Goal: Information Seeking & Learning: Compare options

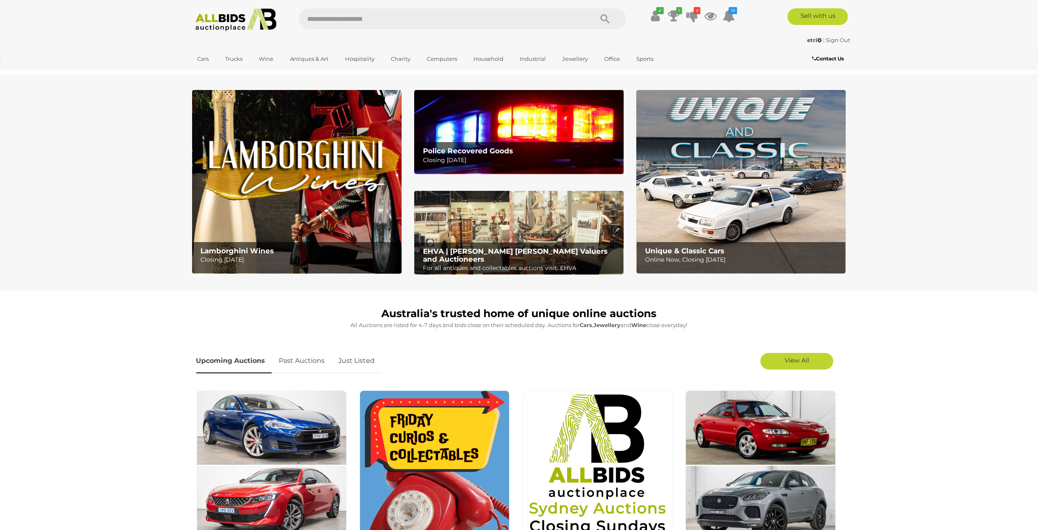
click at [391, 18] on input "text" at bounding box center [442, 18] width 286 height 21
type input "****"
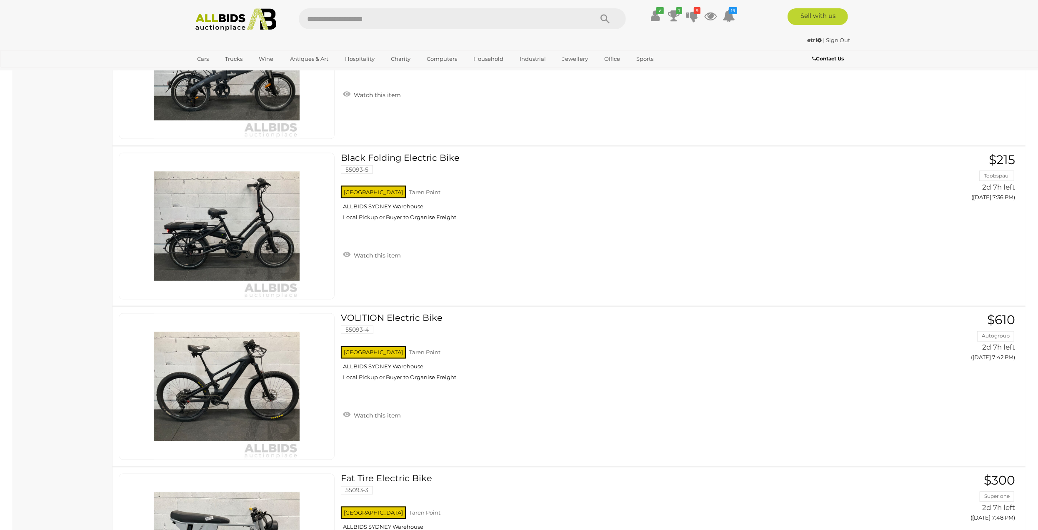
scroll to position [1375, 0]
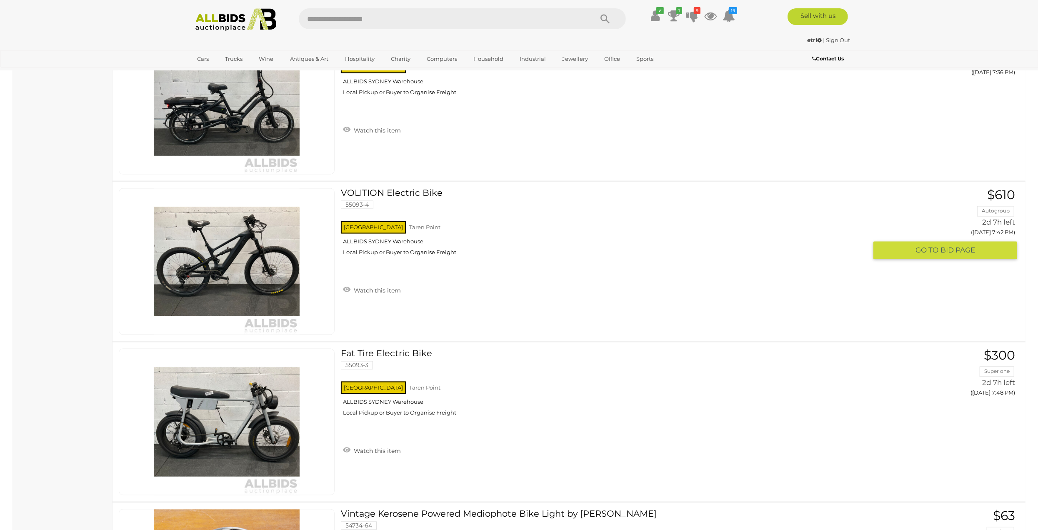
click at [358, 190] on link "VOLITION Electric Bike 55093-4 NSW Taren Point ALLBIDS SYDNEY Warehouse" at bounding box center [607, 225] width 520 height 74
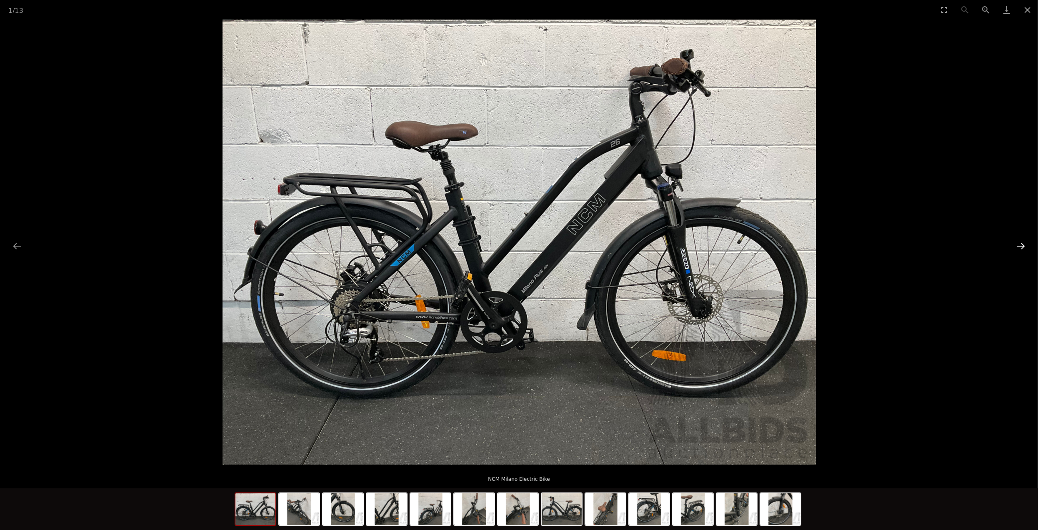
click at [1017, 244] on button "Next slide" at bounding box center [1021, 246] width 18 height 16
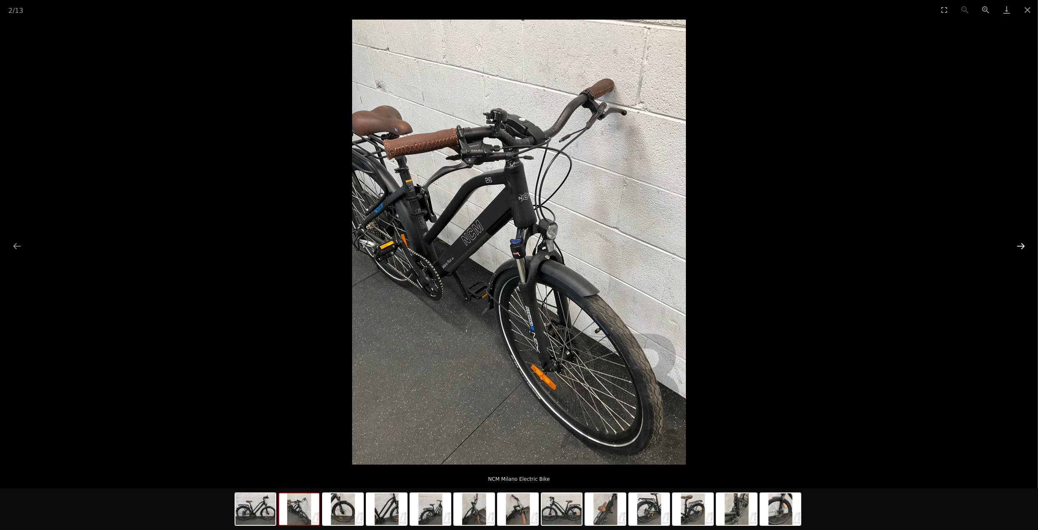
click at [1017, 244] on button "Next slide" at bounding box center [1021, 246] width 18 height 16
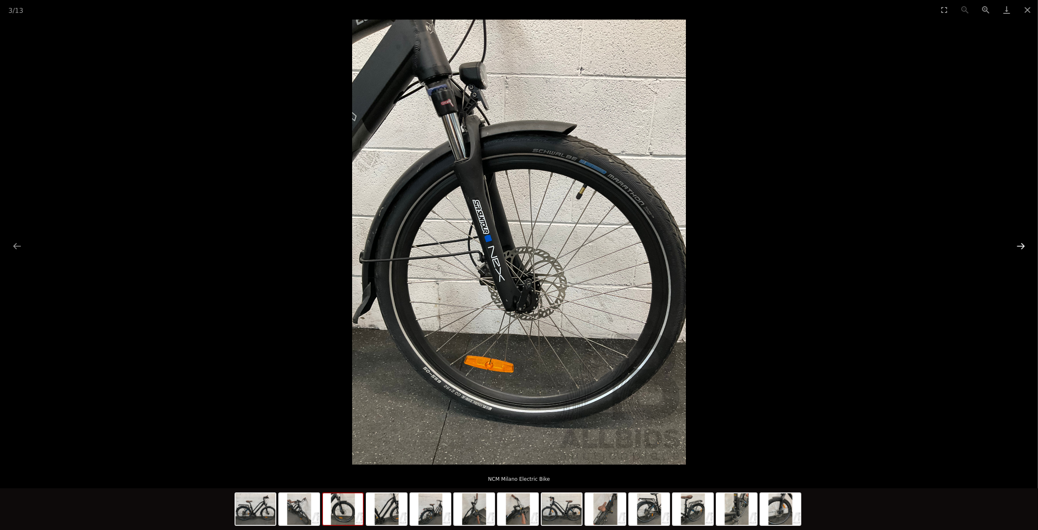
click at [1017, 244] on button "Next slide" at bounding box center [1021, 246] width 18 height 16
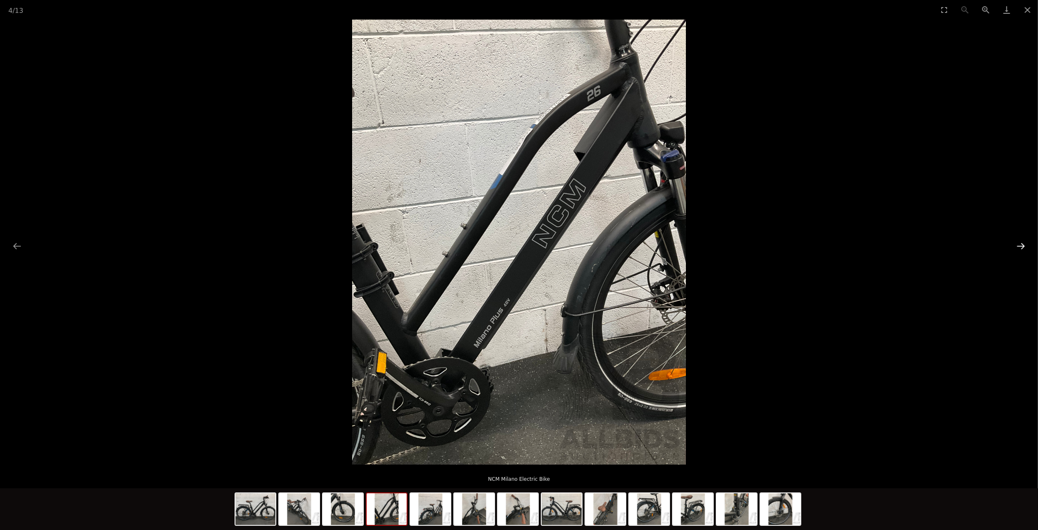
click at [1017, 244] on button "Next slide" at bounding box center [1021, 246] width 18 height 16
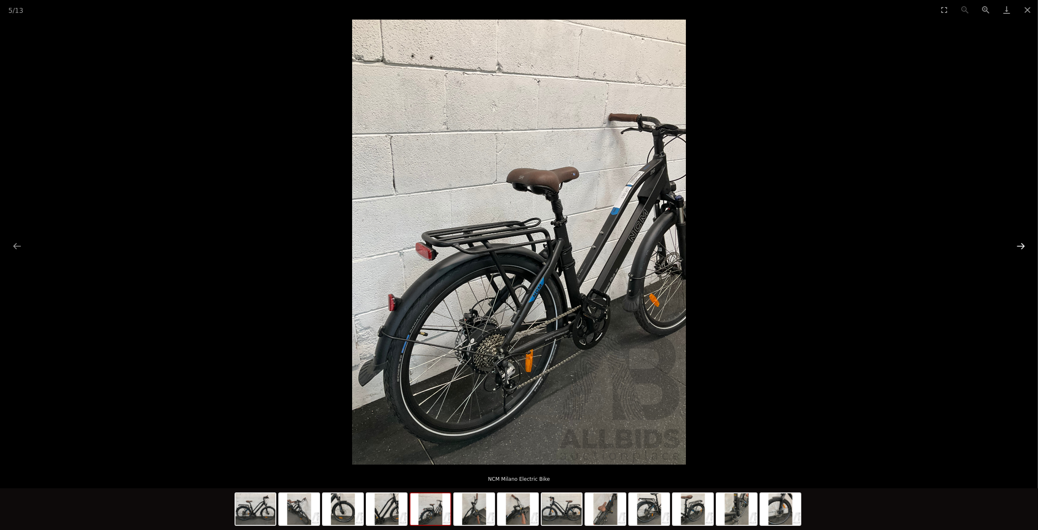
click at [1017, 244] on button "Next slide" at bounding box center [1021, 246] width 18 height 16
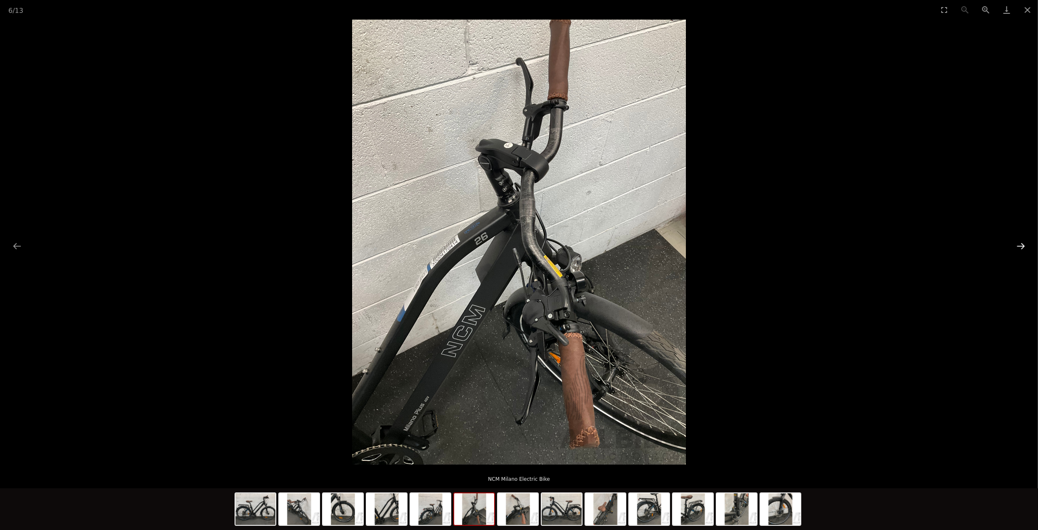
click at [1017, 244] on button "Next slide" at bounding box center [1021, 246] width 18 height 16
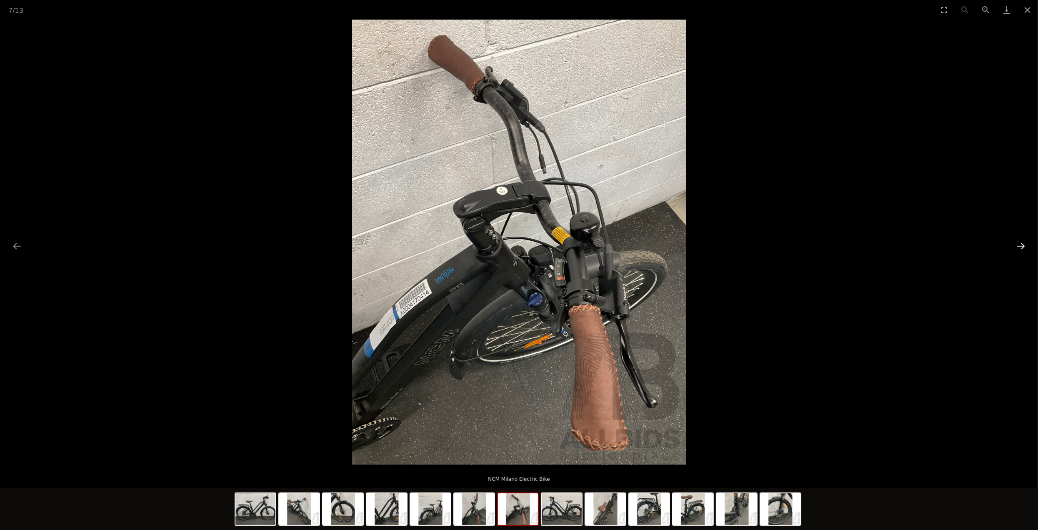
click at [1017, 244] on button "Next slide" at bounding box center [1021, 246] width 18 height 16
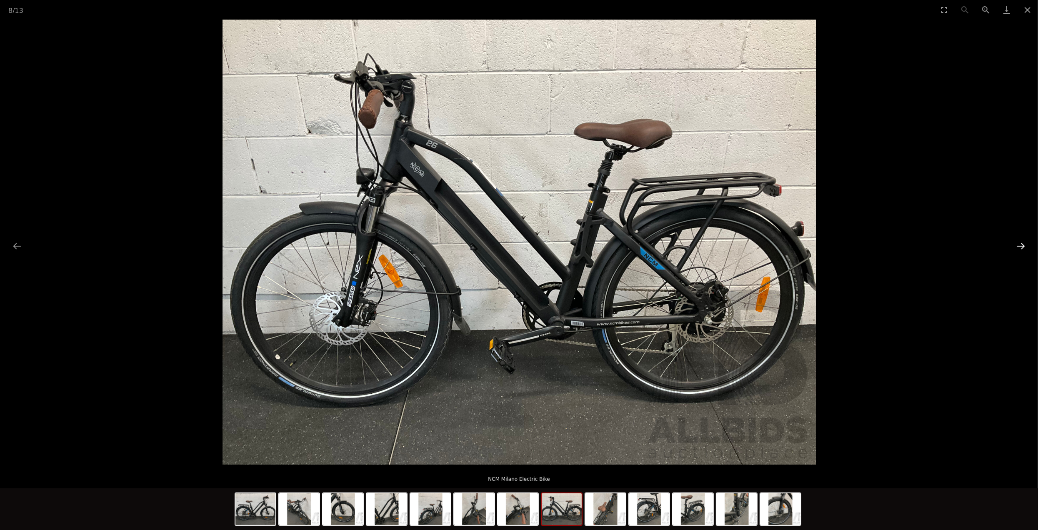
click at [1017, 244] on button "Next slide" at bounding box center [1021, 246] width 18 height 16
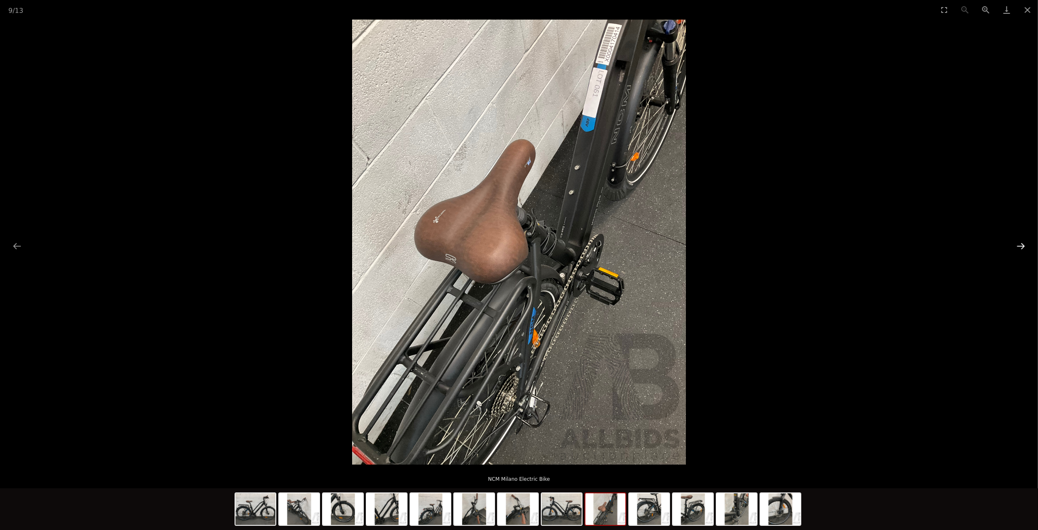
click at [1017, 244] on button "Next slide" at bounding box center [1021, 246] width 18 height 16
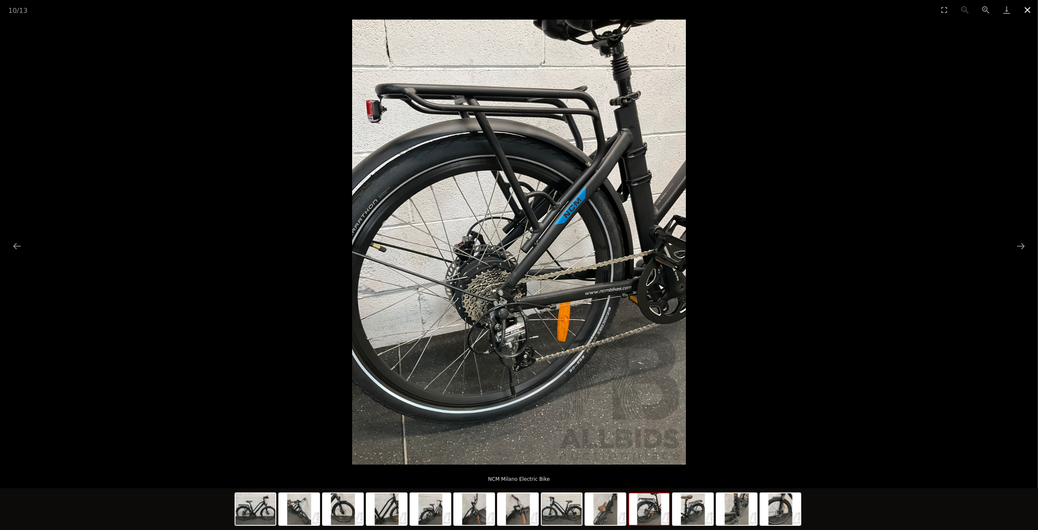
click at [1026, 11] on button "Close gallery" at bounding box center [1027, 10] width 21 height 20
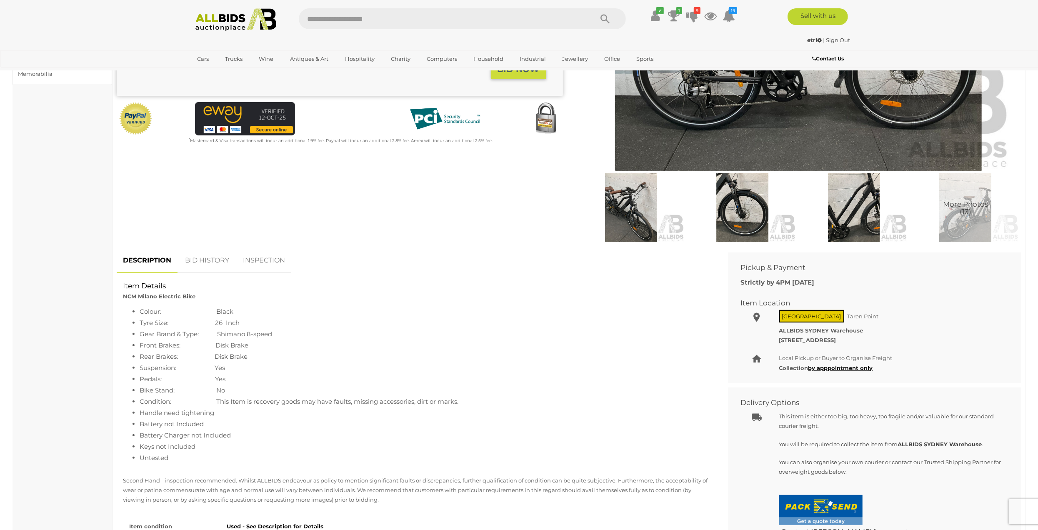
scroll to position [167, 0]
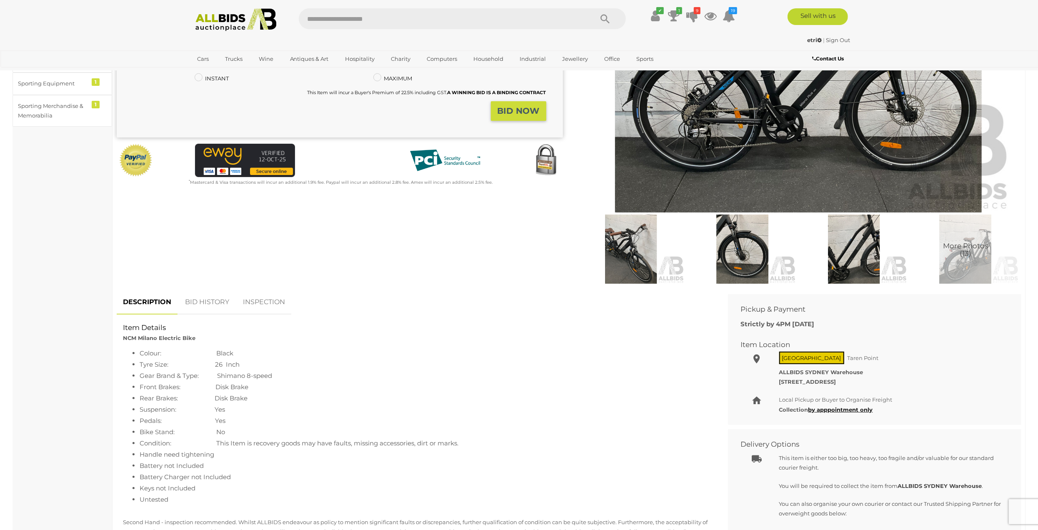
click at [203, 302] on link "BID HISTORY" at bounding box center [207, 302] width 57 height 25
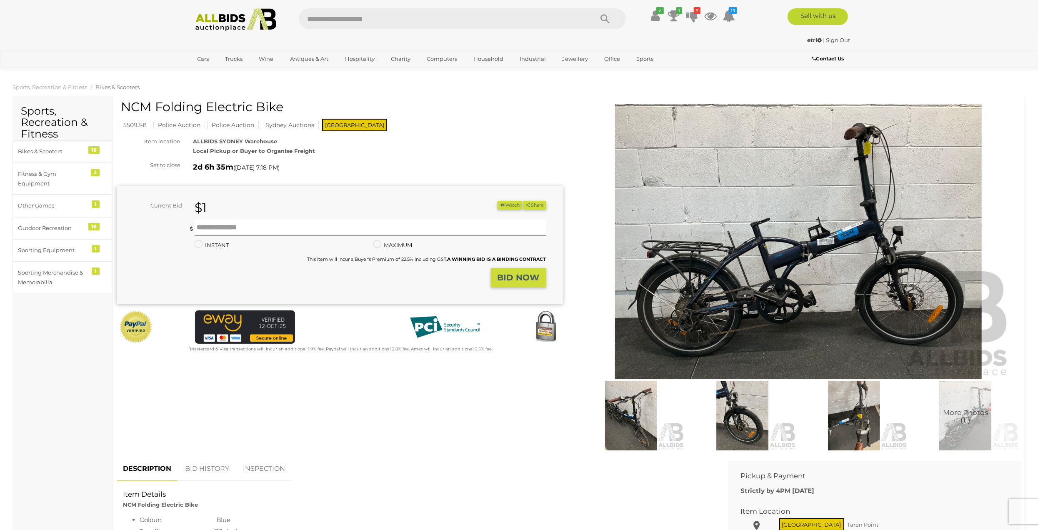
click at [802, 239] on img at bounding box center [798, 241] width 427 height 275
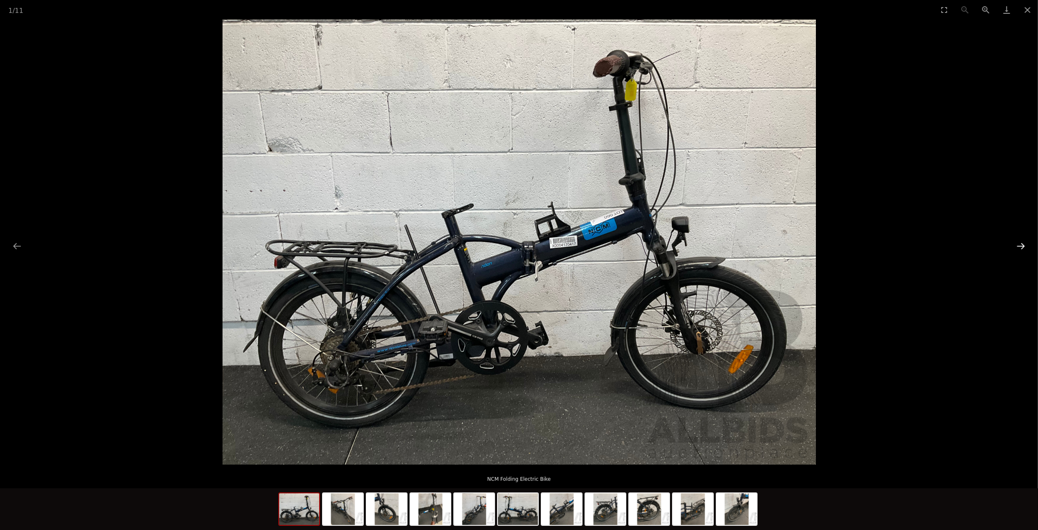
click at [1021, 246] on button "Next slide" at bounding box center [1021, 246] width 18 height 16
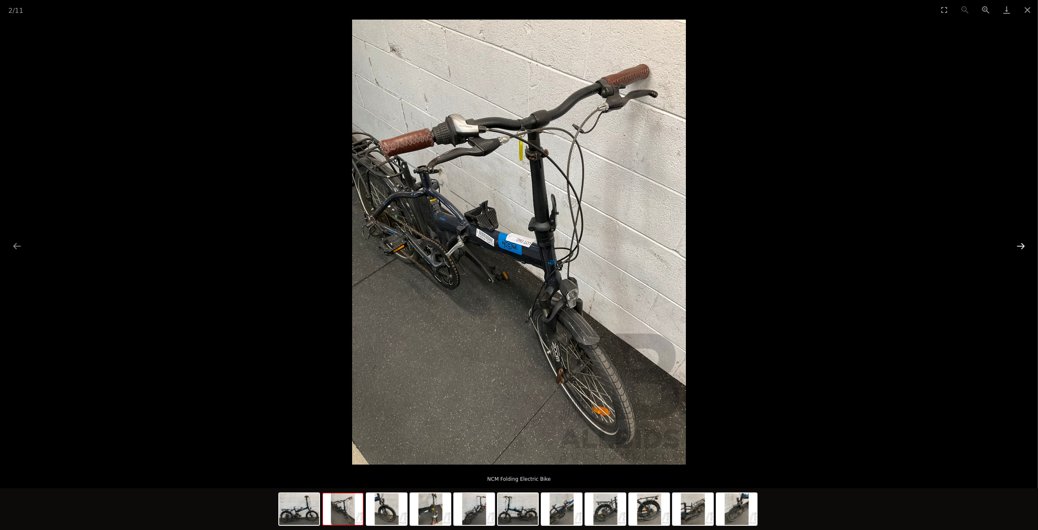
click at [1021, 246] on button "Next slide" at bounding box center [1021, 246] width 18 height 16
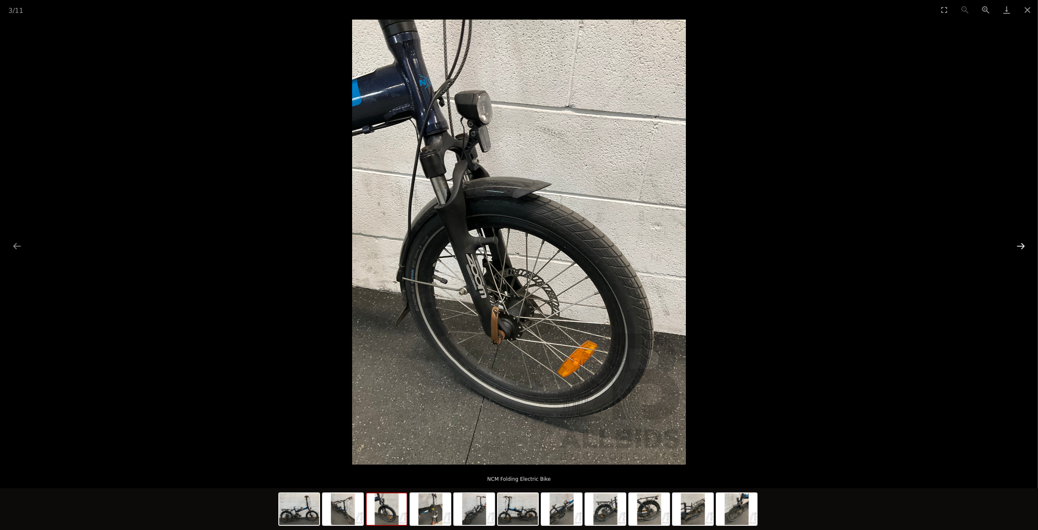
click at [1021, 246] on button "Next slide" at bounding box center [1021, 246] width 18 height 16
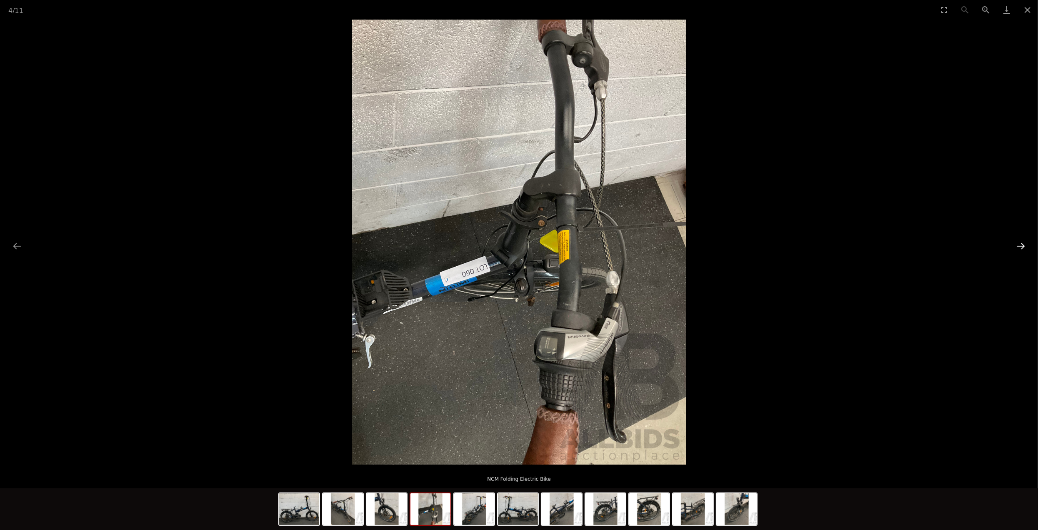
click at [1021, 246] on button "Next slide" at bounding box center [1021, 246] width 18 height 16
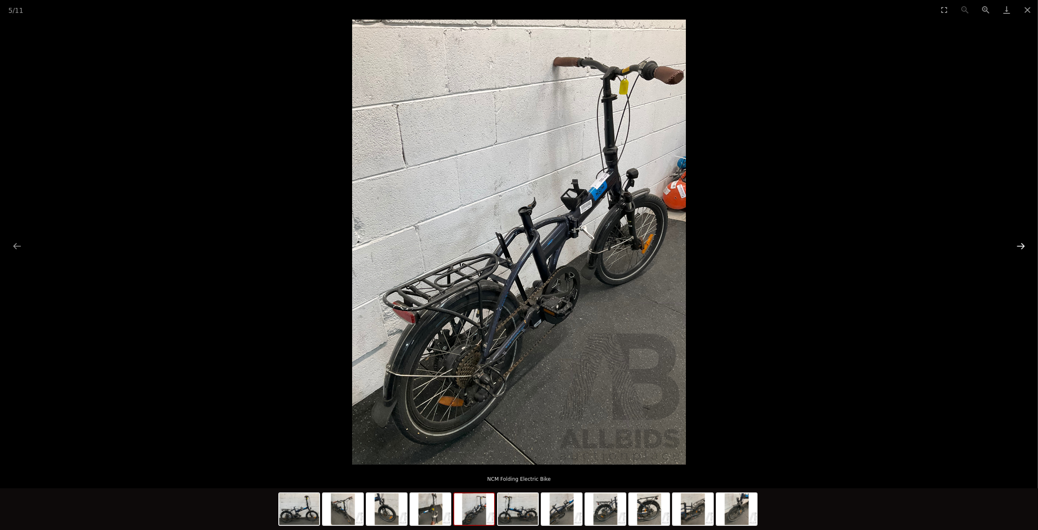
click at [1021, 246] on button "Next slide" at bounding box center [1021, 246] width 18 height 16
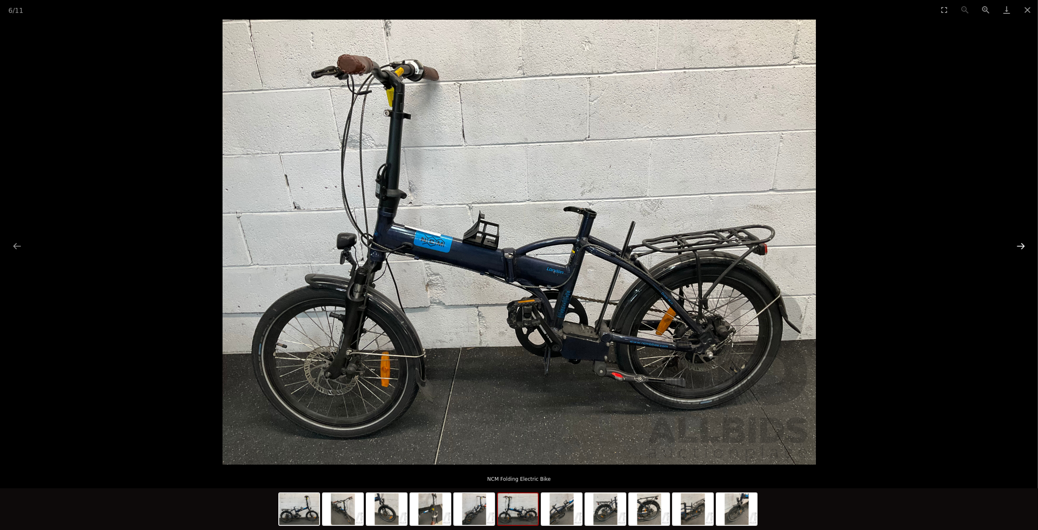
click at [1021, 246] on button "Next slide" at bounding box center [1021, 246] width 18 height 16
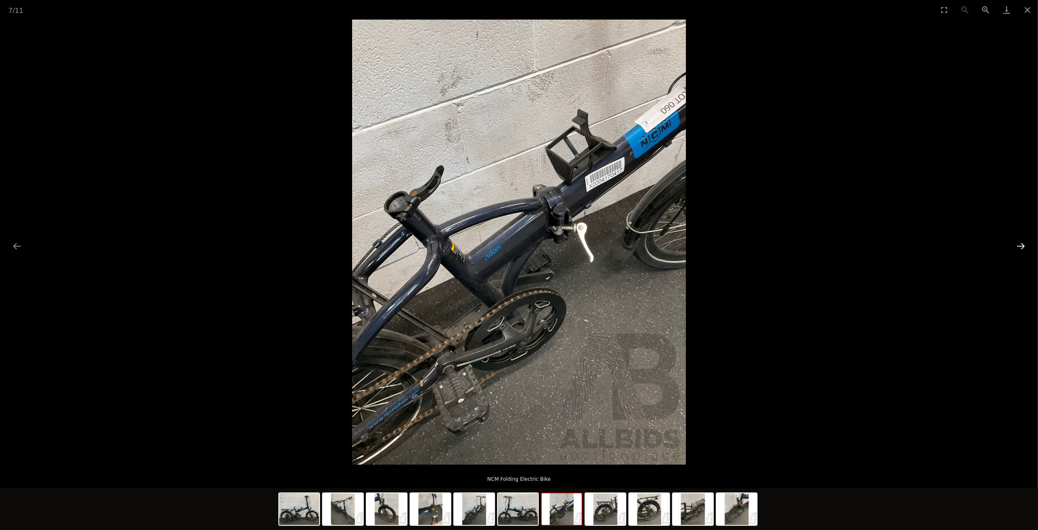
click at [1021, 246] on button "Next slide" at bounding box center [1021, 246] width 18 height 16
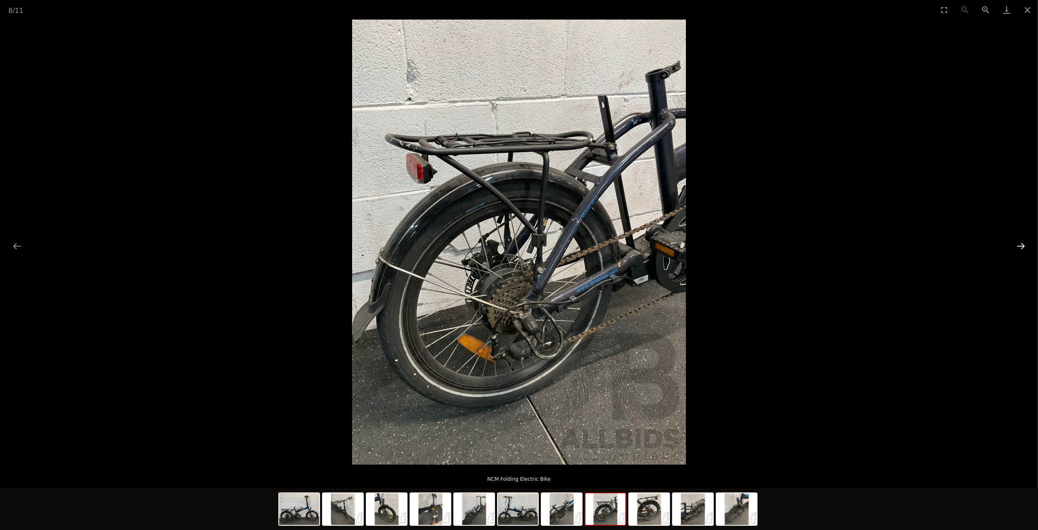
click at [1021, 246] on button "Next slide" at bounding box center [1021, 246] width 18 height 16
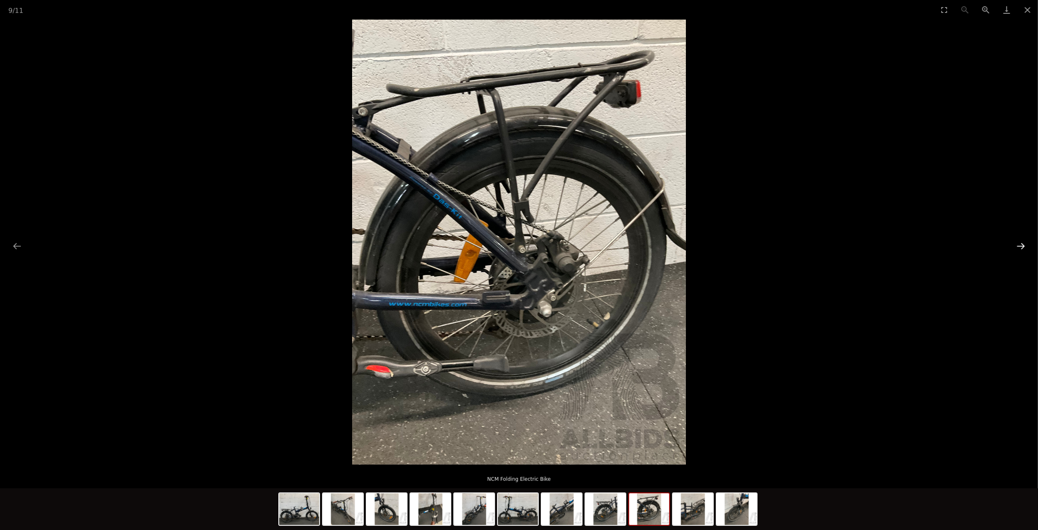
click at [1021, 246] on button "Next slide" at bounding box center [1021, 246] width 18 height 16
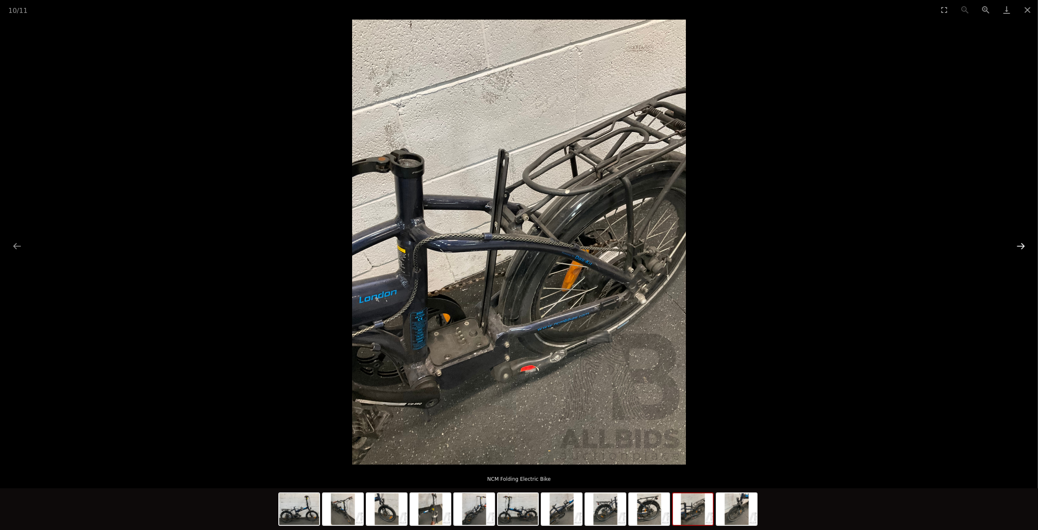
click at [1021, 246] on button "Next slide" at bounding box center [1021, 246] width 18 height 16
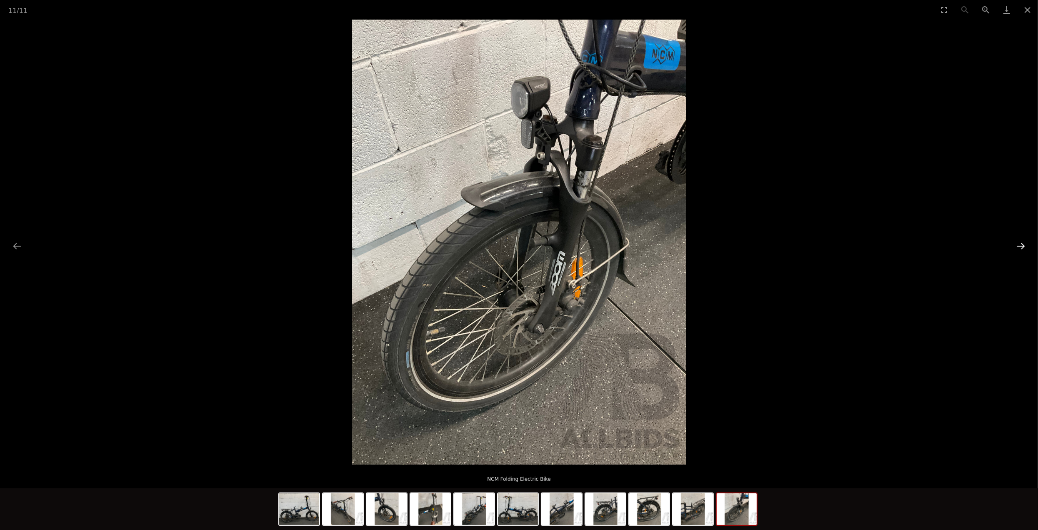
click at [1021, 246] on button "Next slide" at bounding box center [1021, 246] width 18 height 16
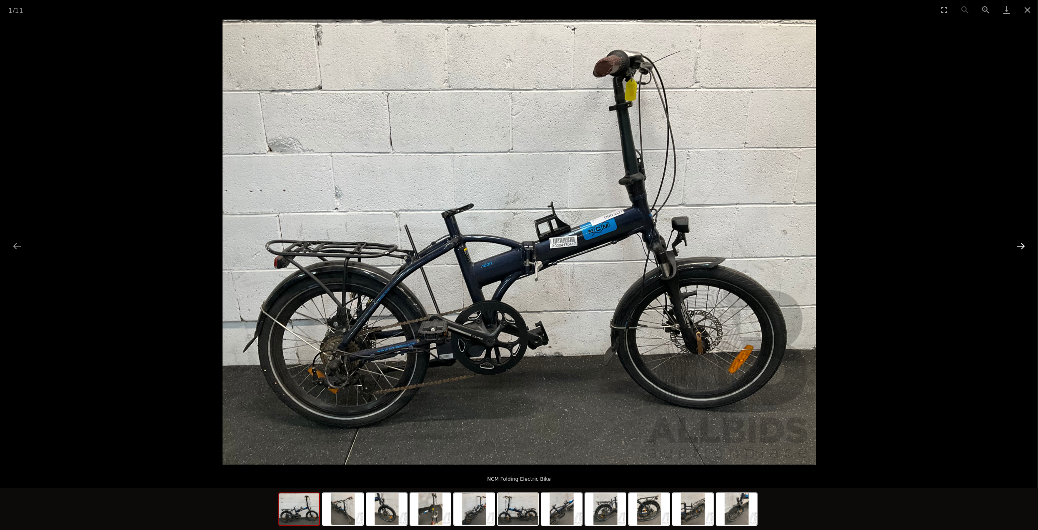
click at [1021, 246] on button "Next slide" at bounding box center [1021, 246] width 18 height 16
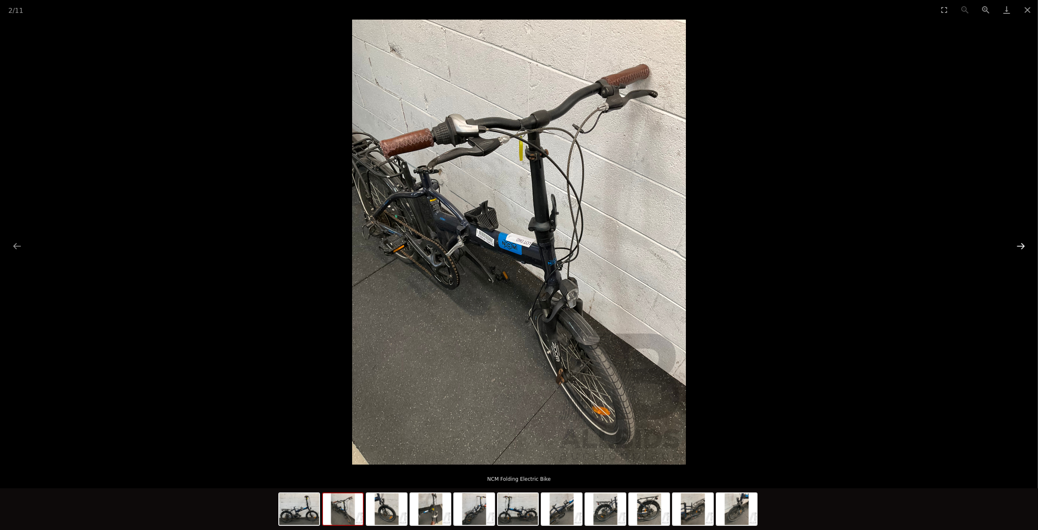
click at [1021, 246] on button "Next slide" at bounding box center [1021, 246] width 18 height 16
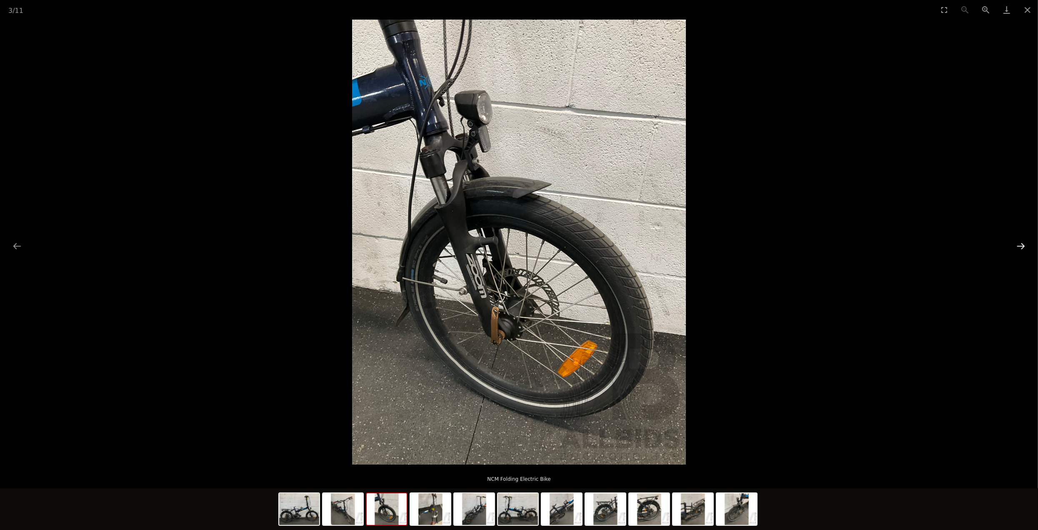
click at [1021, 246] on button "Next slide" at bounding box center [1021, 246] width 18 height 16
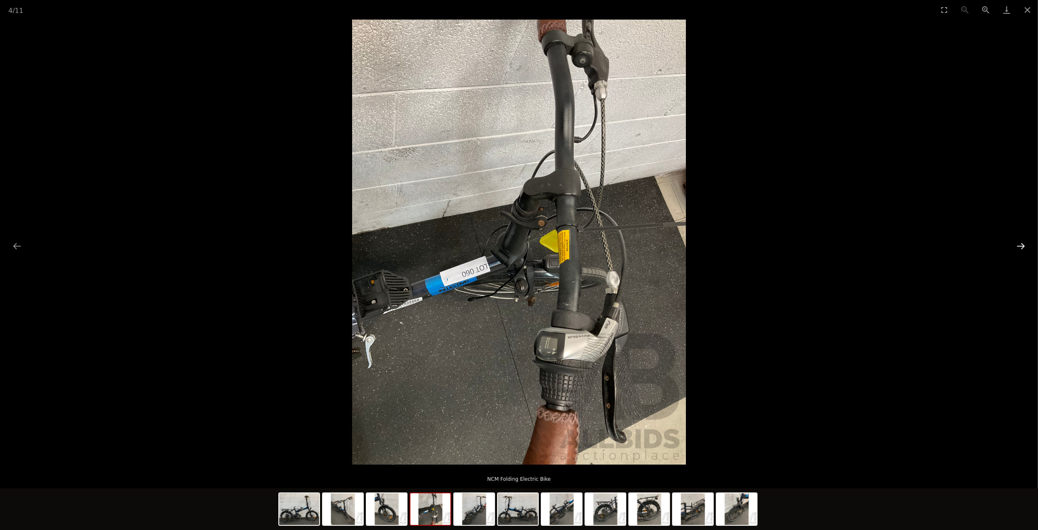
click at [1017, 245] on button "Next slide" at bounding box center [1021, 246] width 18 height 16
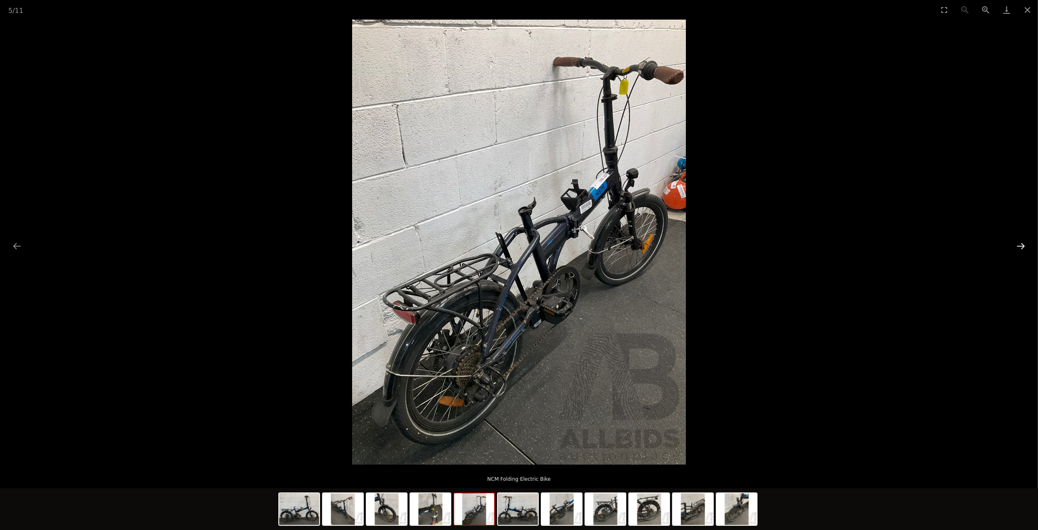
click at [1017, 245] on button "Next slide" at bounding box center [1021, 246] width 18 height 16
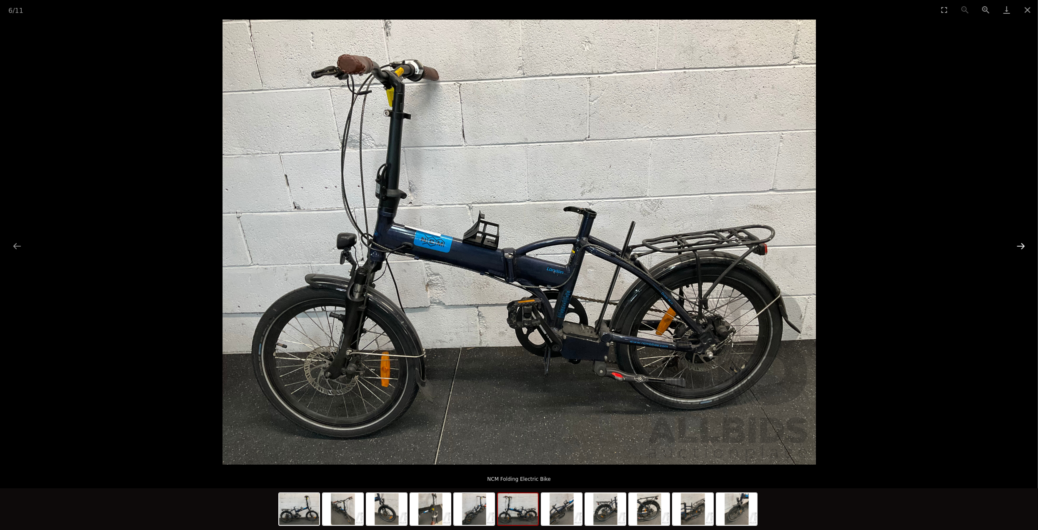
click at [1017, 245] on button "Next slide" at bounding box center [1021, 246] width 18 height 16
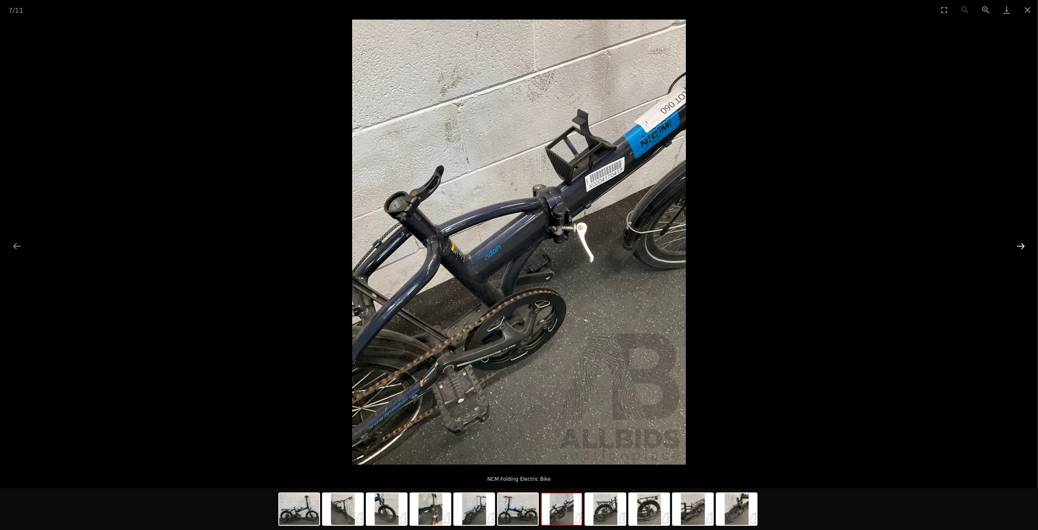
click at [1017, 245] on button "Next slide" at bounding box center [1021, 246] width 18 height 16
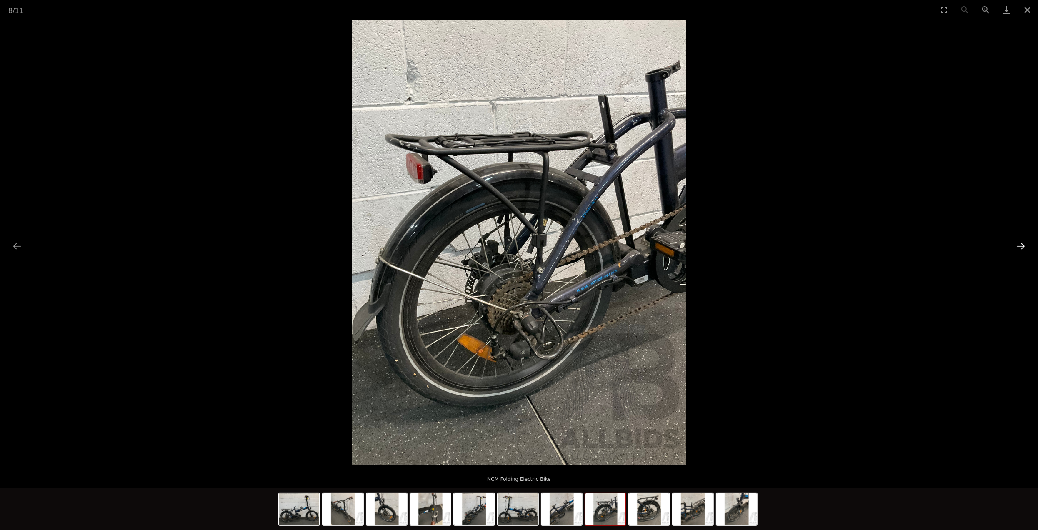
click at [1017, 245] on button "Next slide" at bounding box center [1021, 246] width 18 height 16
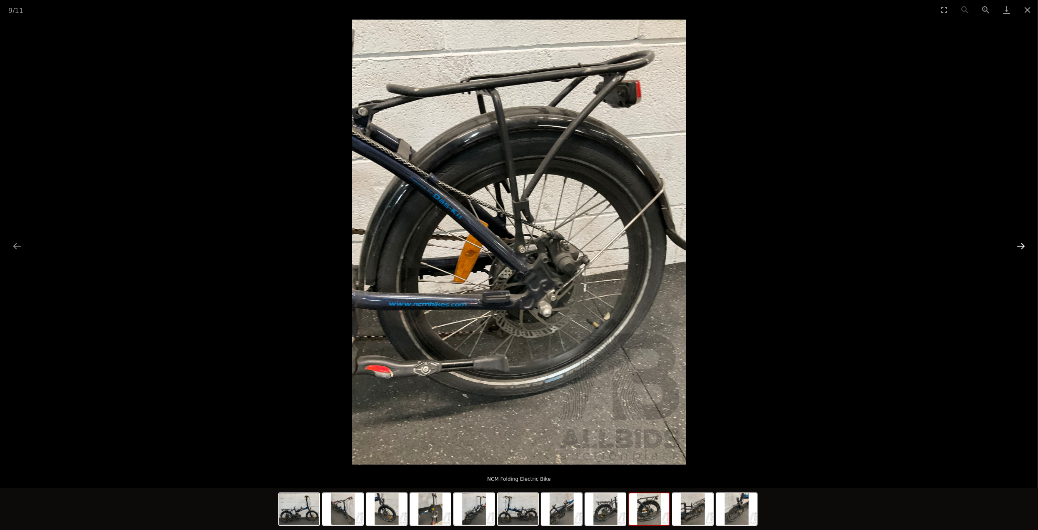
click at [1017, 245] on button "Next slide" at bounding box center [1021, 246] width 18 height 16
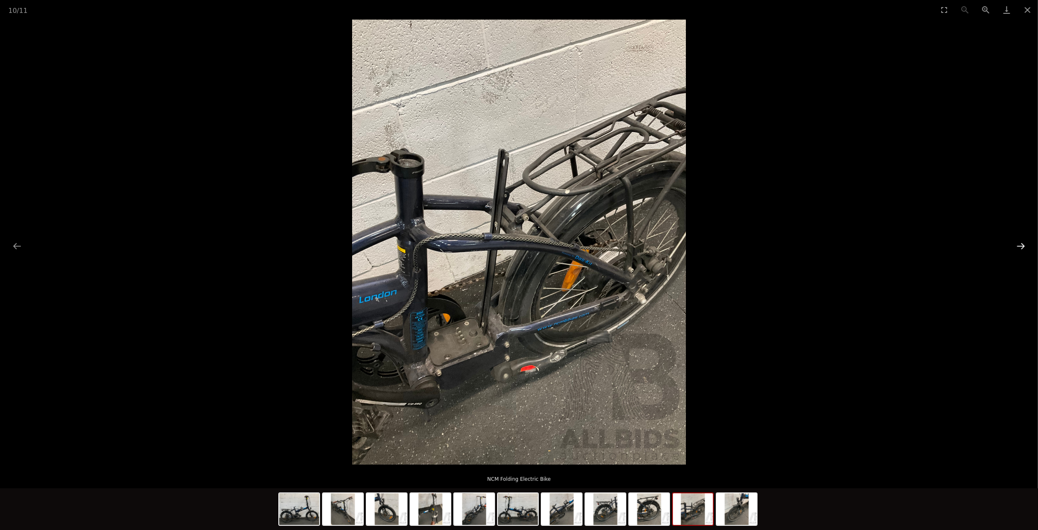
click at [1017, 245] on button "Next slide" at bounding box center [1021, 246] width 18 height 16
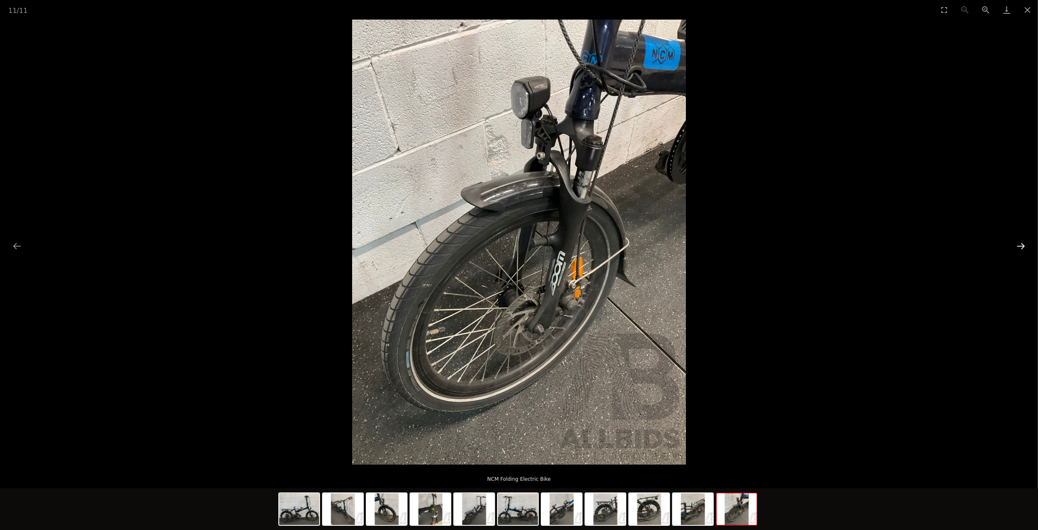
click at [1017, 245] on button "Next slide" at bounding box center [1021, 246] width 18 height 16
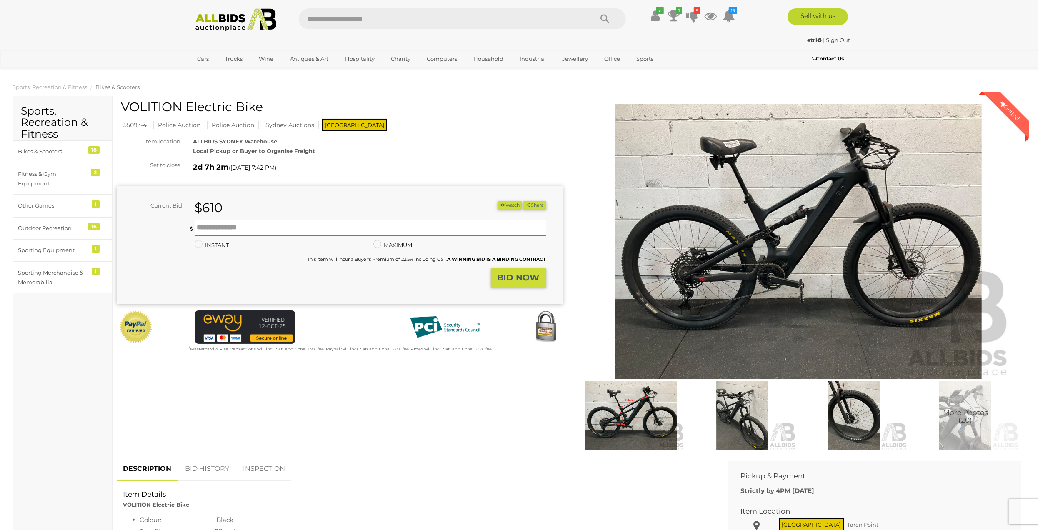
click at [823, 250] on img at bounding box center [798, 241] width 427 height 275
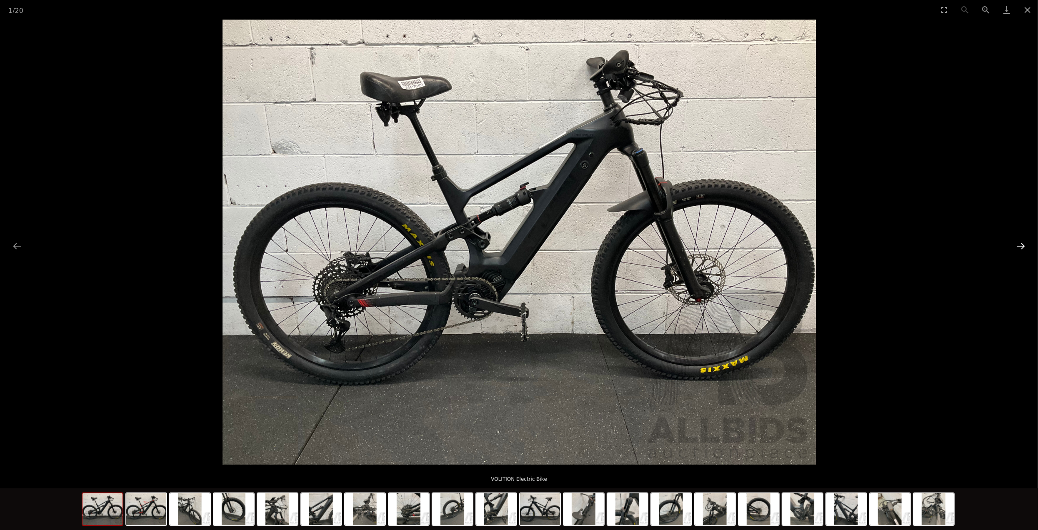
click at [1020, 248] on button "Next slide" at bounding box center [1021, 246] width 18 height 16
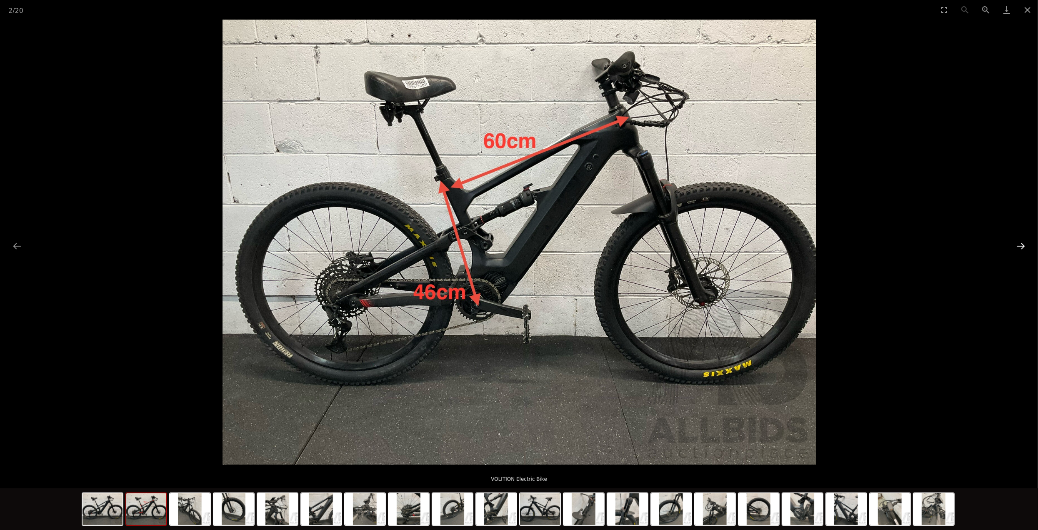
click at [1020, 248] on button "Next slide" at bounding box center [1021, 246] width 18 height 16
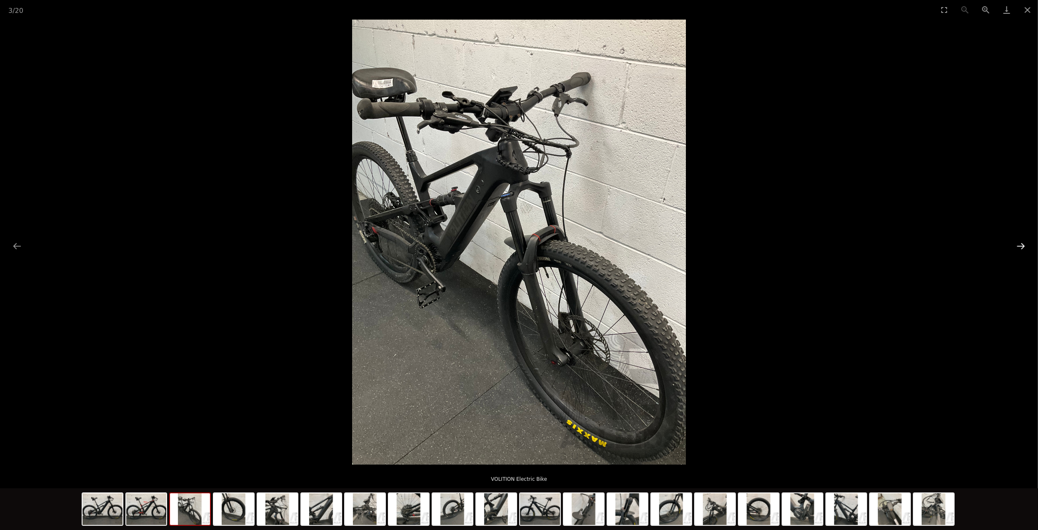
click at [1020, 248] on button "Next slide" at bounding box center [1021, 246] width 18 height 16
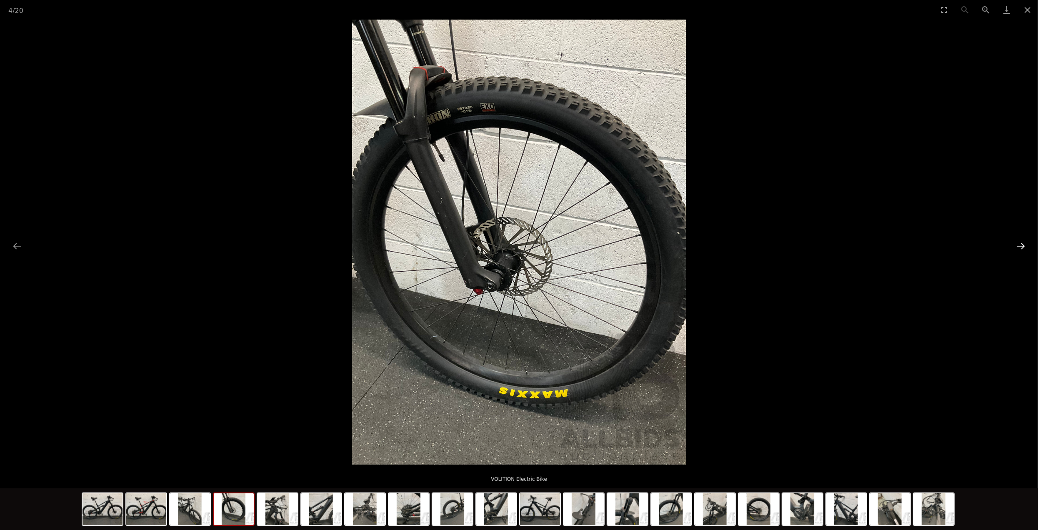
click at [1020, 248] on button "Next slide" at bounding box center [1021, 246] width 18 height 16
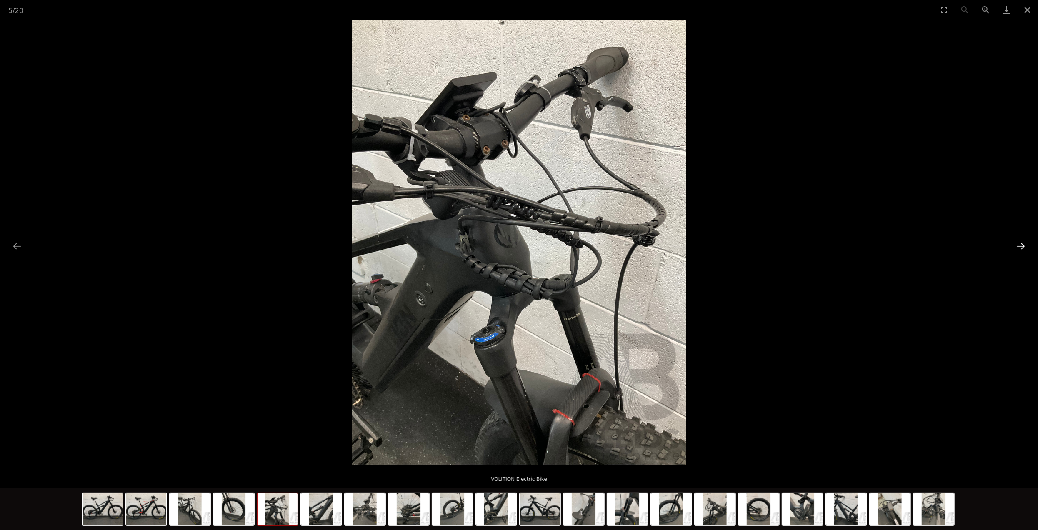
click at [1020, 248] on button "Next slide" at bounding box center [1021, 246] width 18 height 16
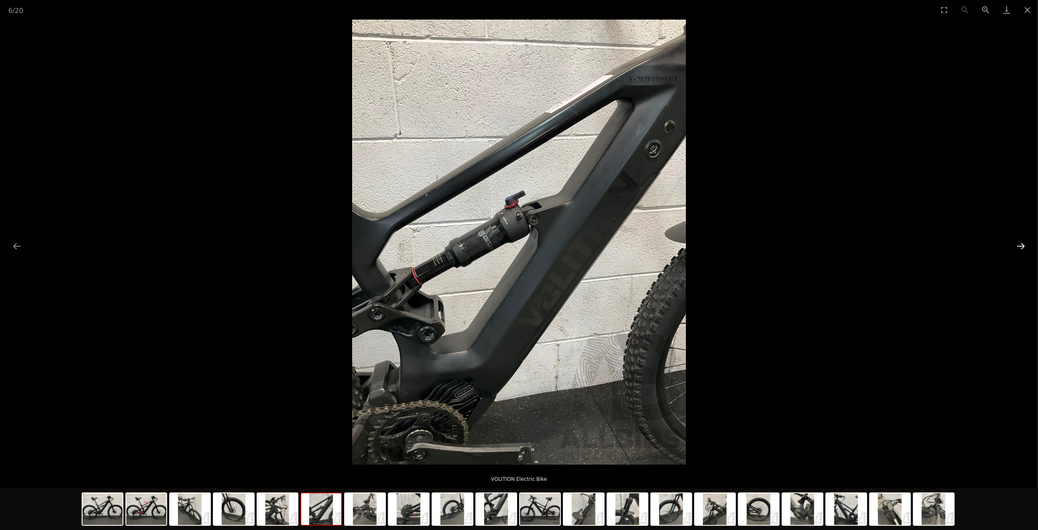
click at [1020, 248] on button "Next slide" at bounding box center [1021, 246] width 18 height 16
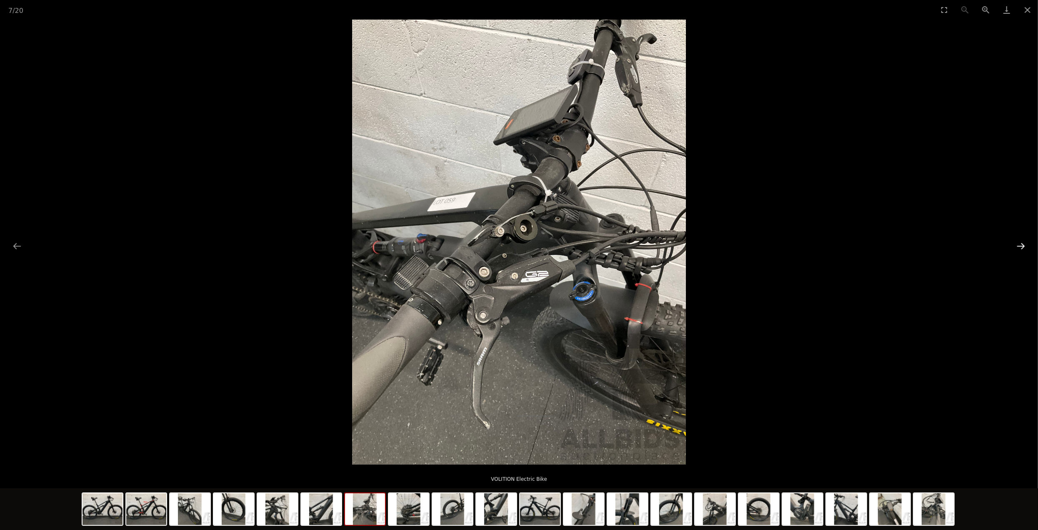
click at [1020, 248] on button "Next slide" at bounding box center [1021, 246] width 18 height 16
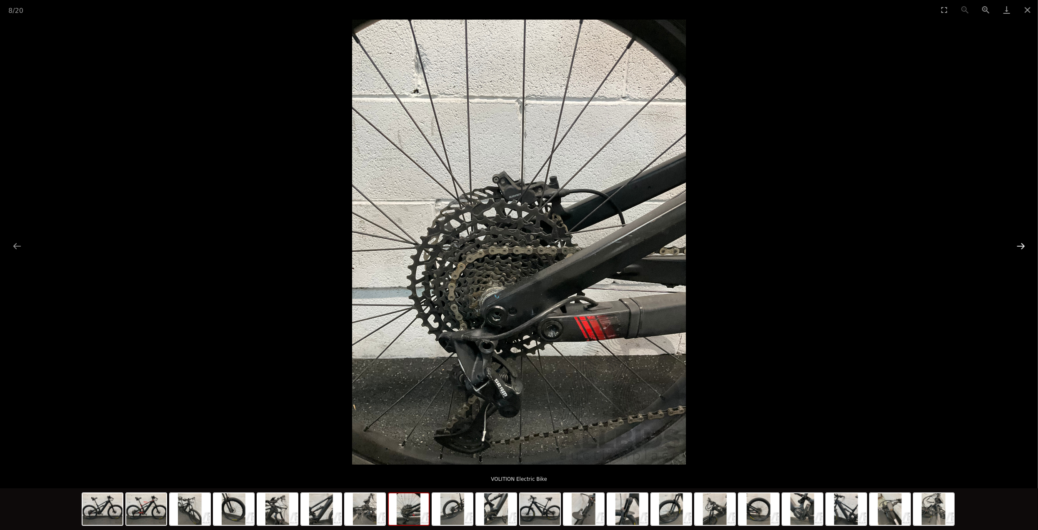
click at [1020, 248] on button "Next slide" at bounding box center [1021, 246] width 18 height 16
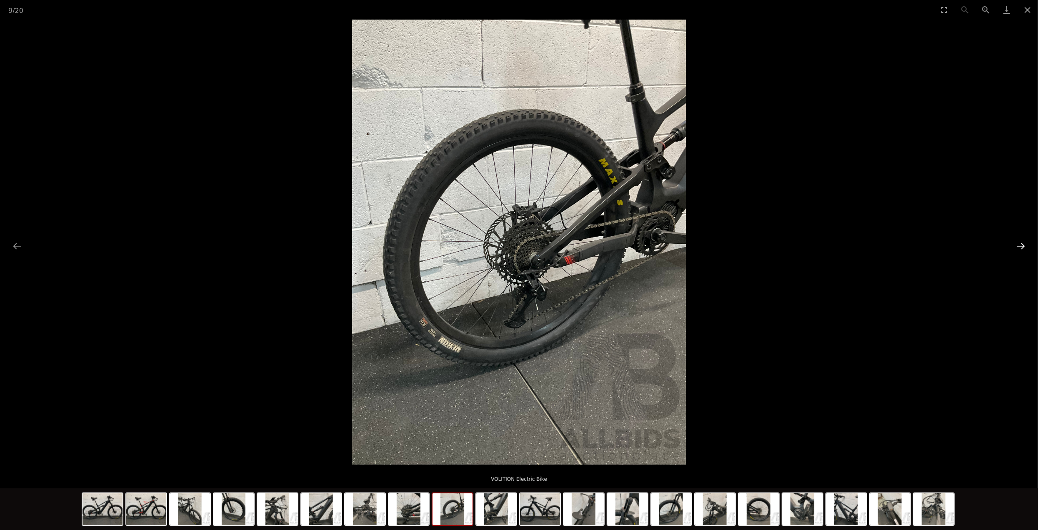
click at [1020, 248] on button "Next slide" at bounding box center [1021, 246] width 18 height 16
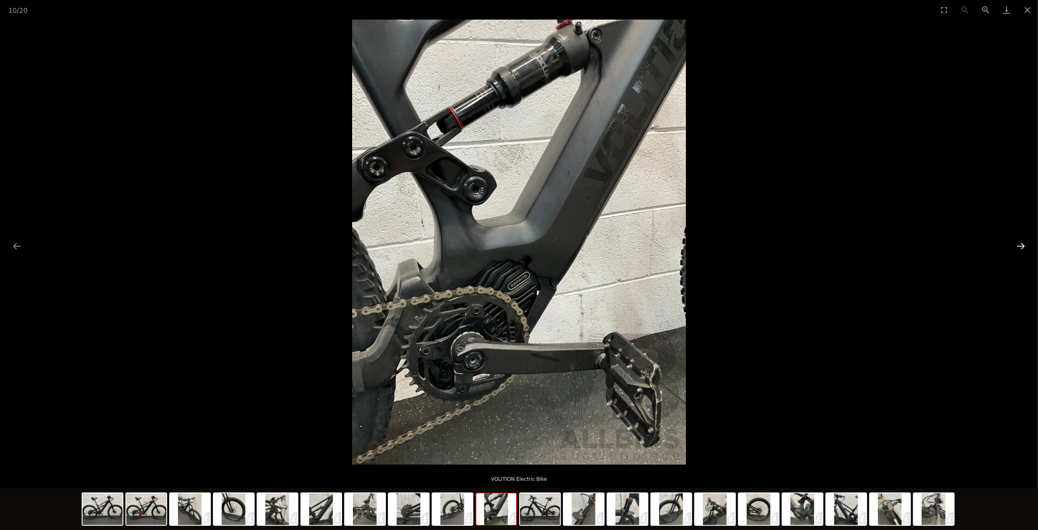
click at [1020, 248] on button "Next slide" at bounding box center [1021, 246] width 18 height 16
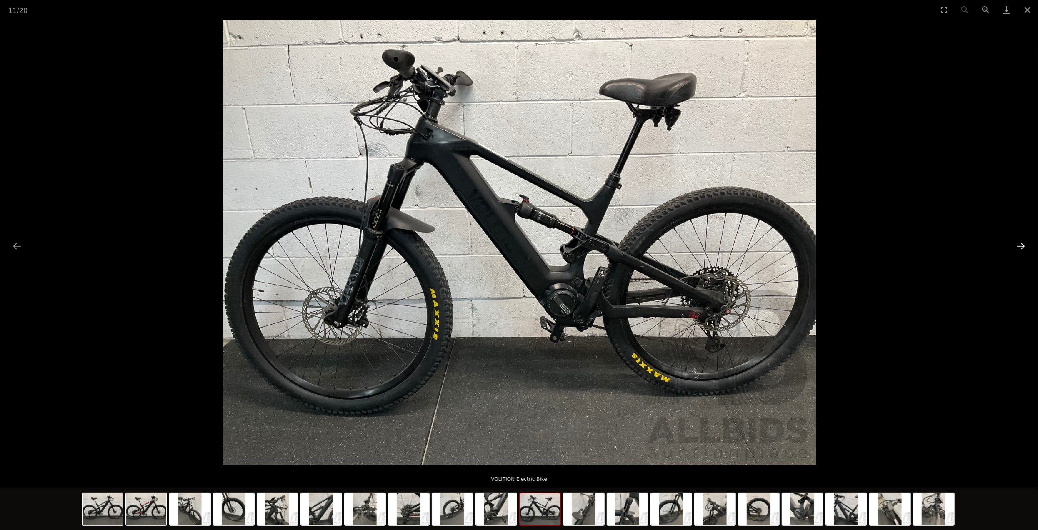
click at [1020, 248] on button "Next slide" at bounding box center [1021, 246] width 18 height 16
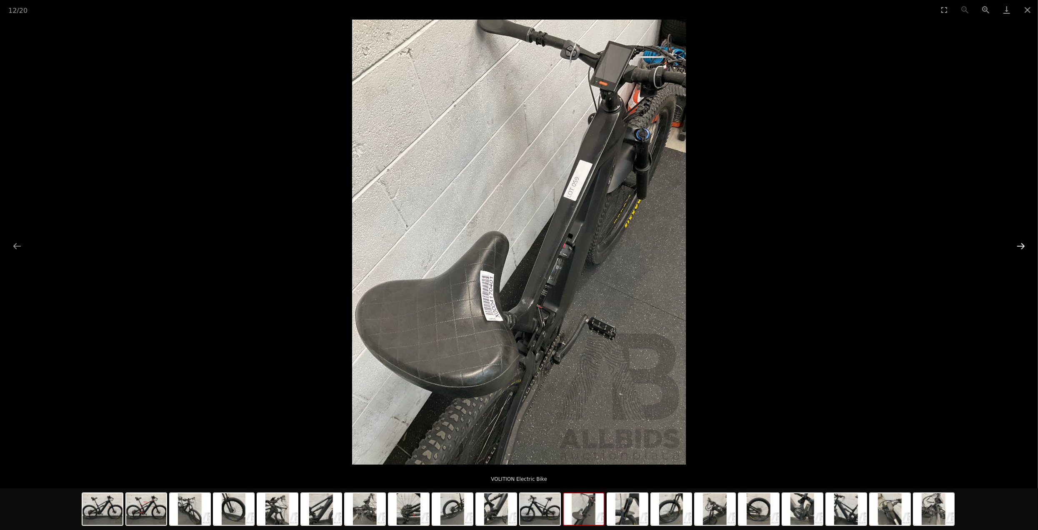
click at [1020, 248] on button "Next slide" at bounding box center [1021, 246] width 18 height 16
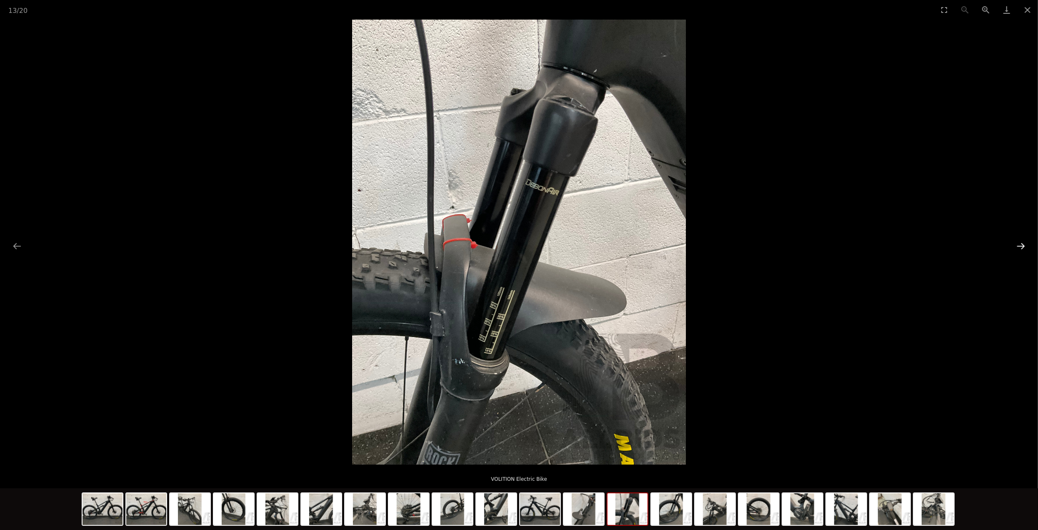
click at [1020, 248] on button "Next slide" at bounding box center [1021, 246] width 18 height 16
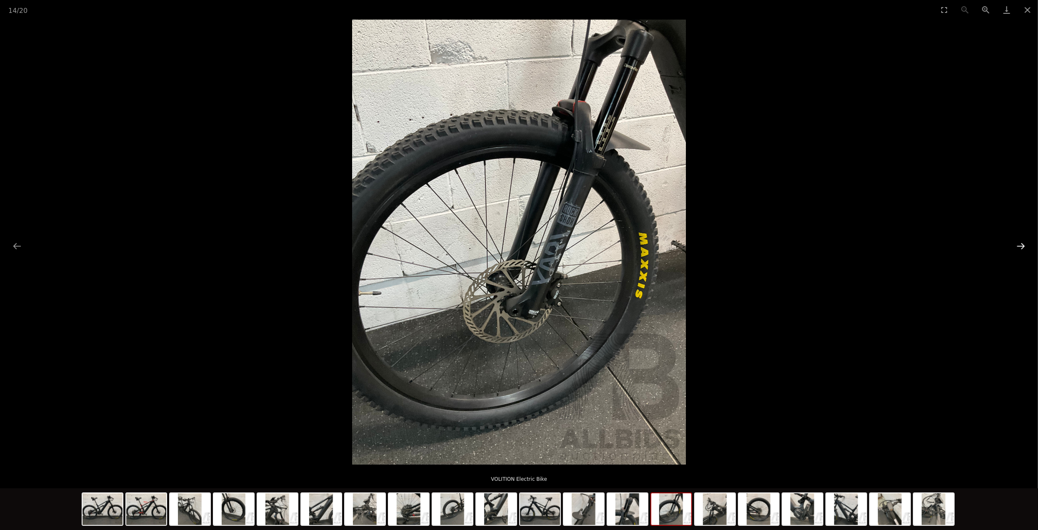
click at [1020, 248] on button "Next slide" at bounding box center [1021, 246] width 18 height 16
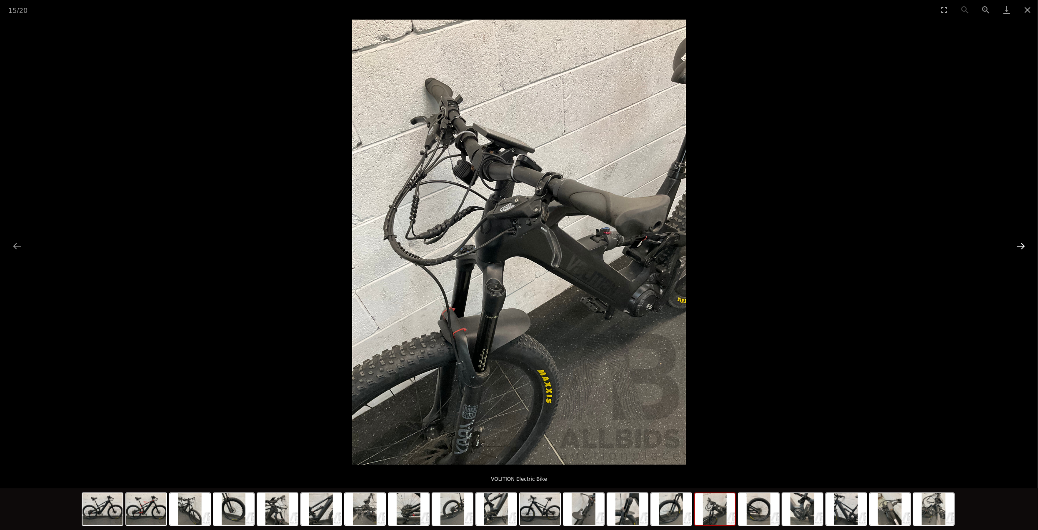
click at [1020, 248] on button "Next slide" at bounding box center [1021, 246] width 18 height 16
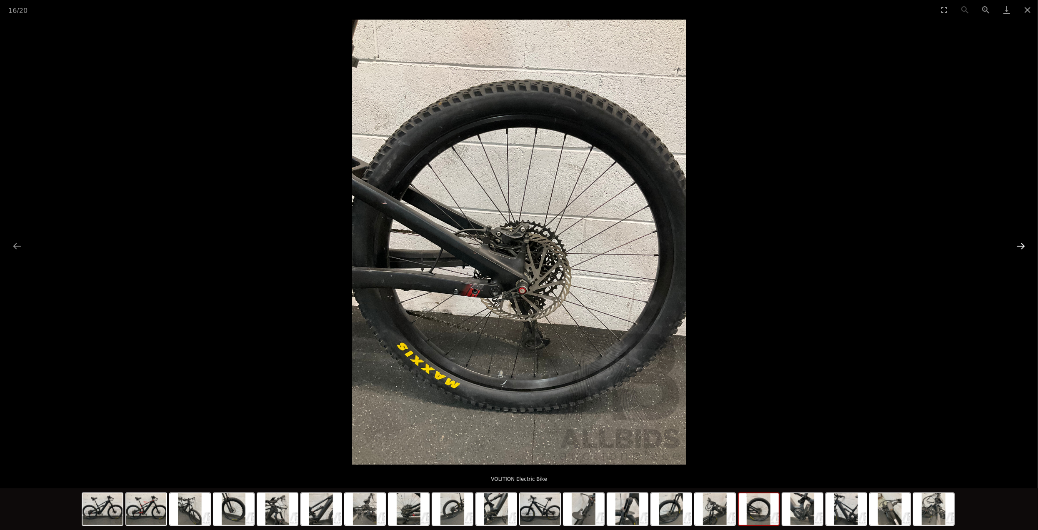
click at [1020, 248] on button "Next slide" at bounding box center [1021, 246] width 18 height 16
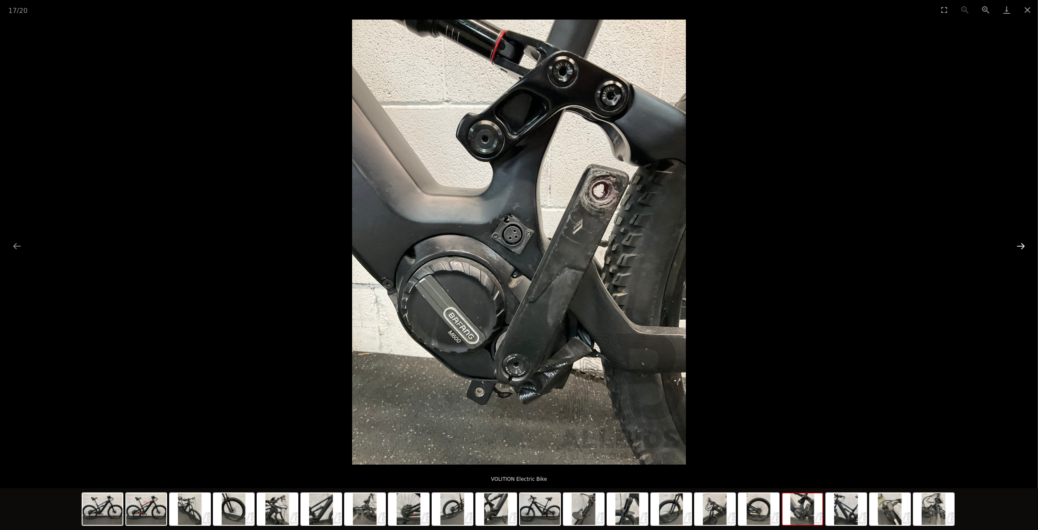
click at [1020, 248] on button "Next slide" at bounding box center [1021, 246] width 18 height 16
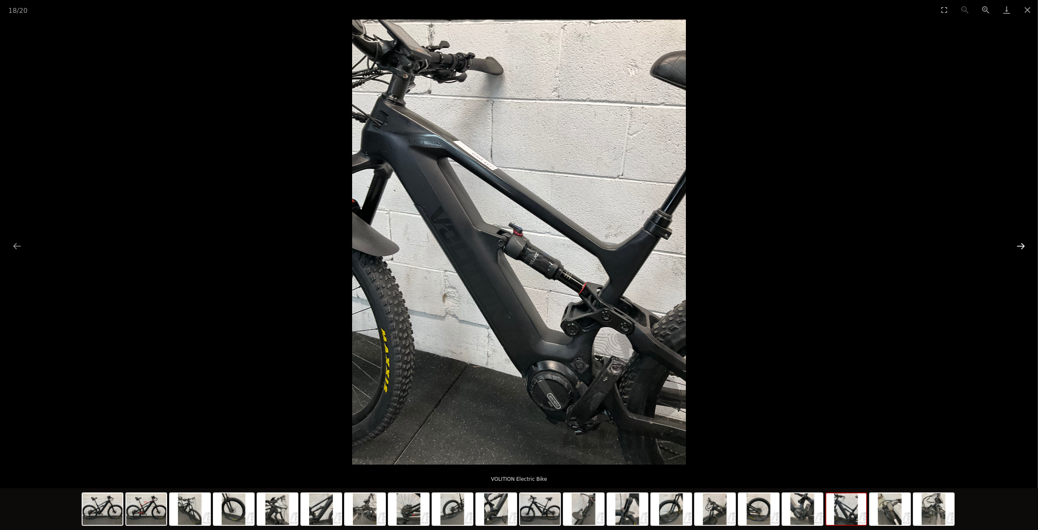
click at [1020, 248] on button "Next slide" at bounding box center [1021, 246] width 18 height 16
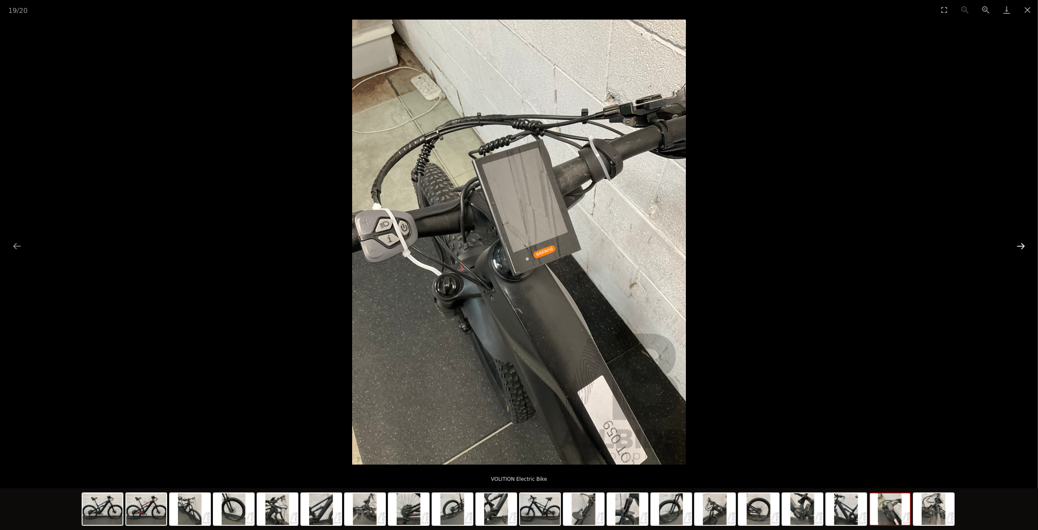
click at [1020, 248] on button "Next slide" at bounding box center [1021, 246] width 18 height 16
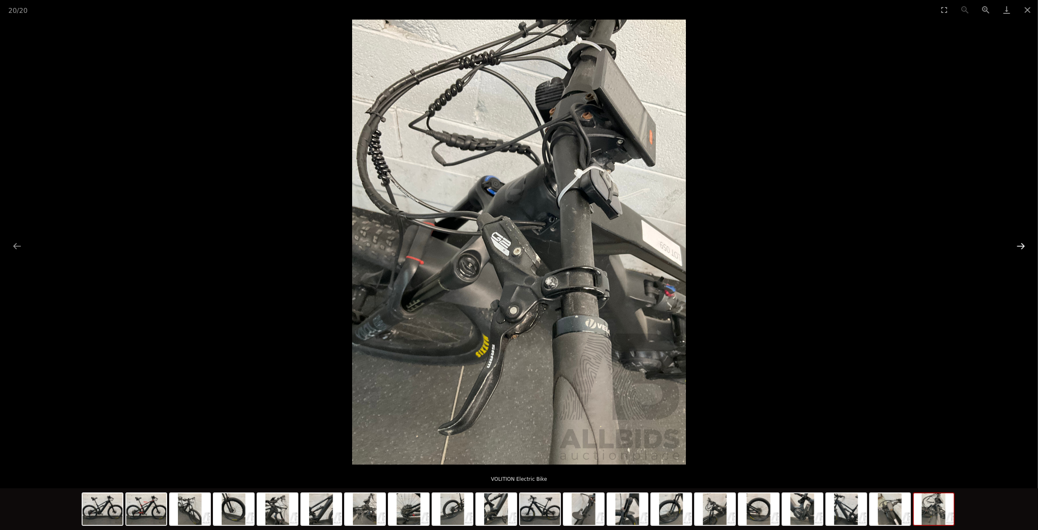
click at [1020, 248] on button "Next slide" at bounding box center [1021, 246] width 18 height 16
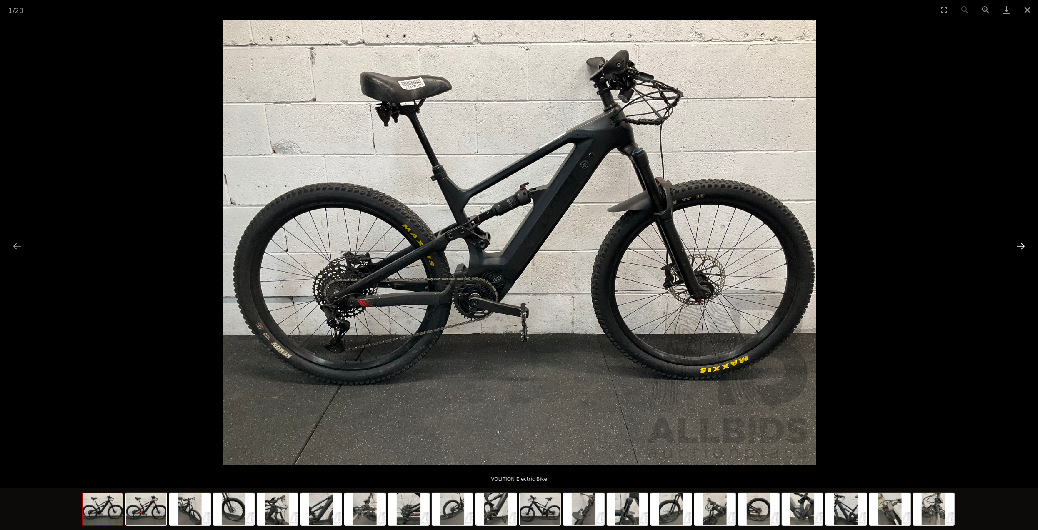
click at [1020, 248] on button "Next slide" at bounding box center [1021, 246] width 18 height 16
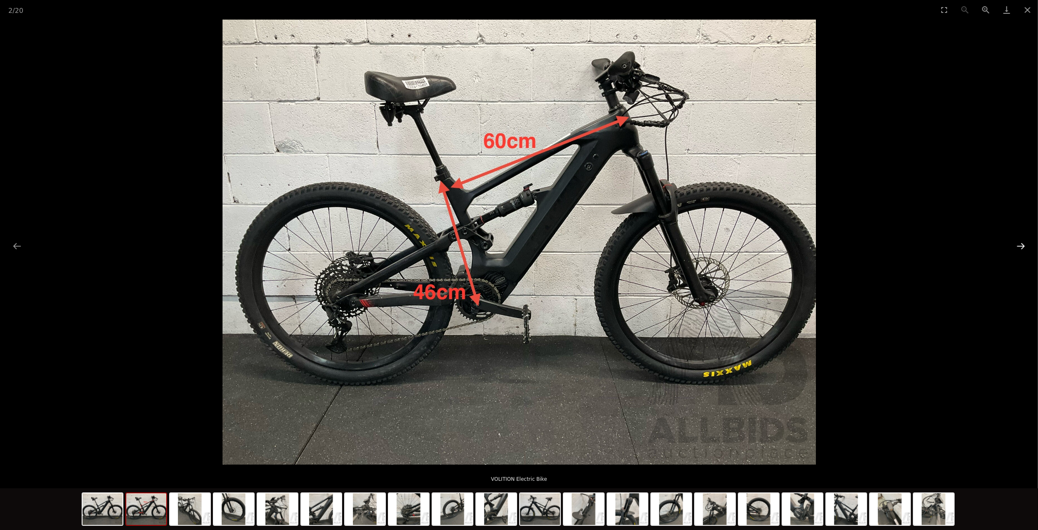
click at [1020, 248] on button "Next slide" at bounding box center [1021, 246] width 18 height 16
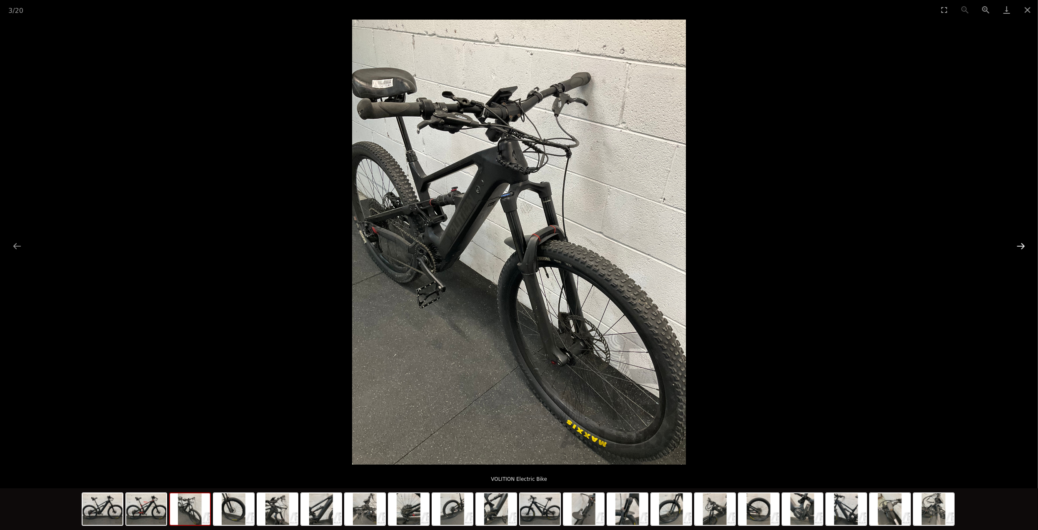
click at [1020, 248] on button "Next slide" at bounding box center [1021, 246] width 18 height 16
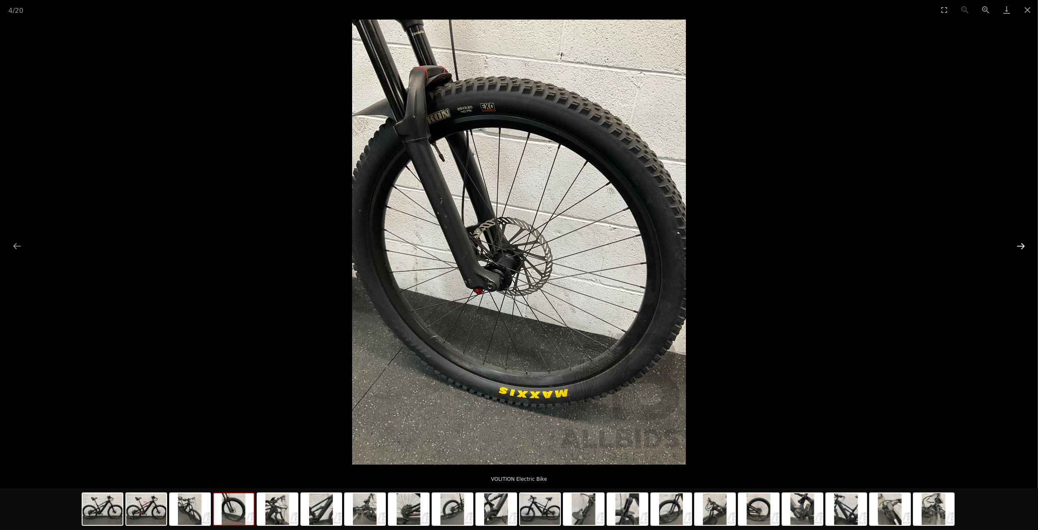
click at [1020, 248] on button "Next slide" at bounding box center [1021, 246] width 18 height 16
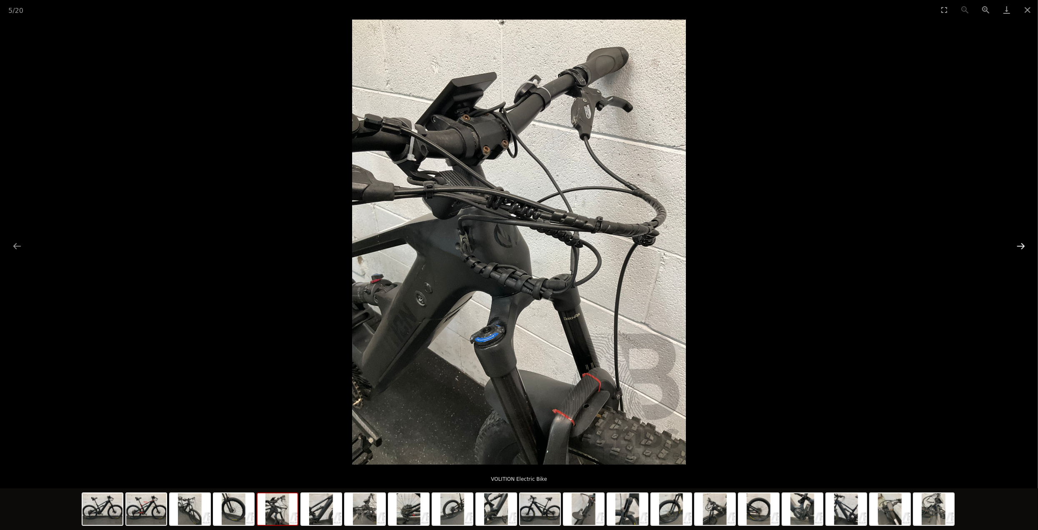
click at [1020, 248] on button "Next slide" at bounding box center [1021, 246] width 18 height 16
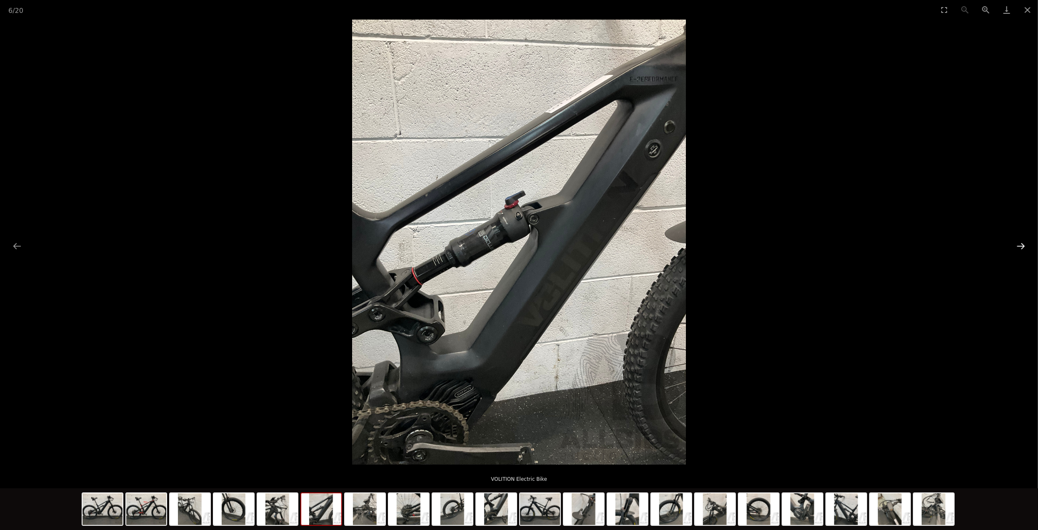
click at [1020, 248] on button "Next slide" at bounding box center [1021, 246] width 18 height 16
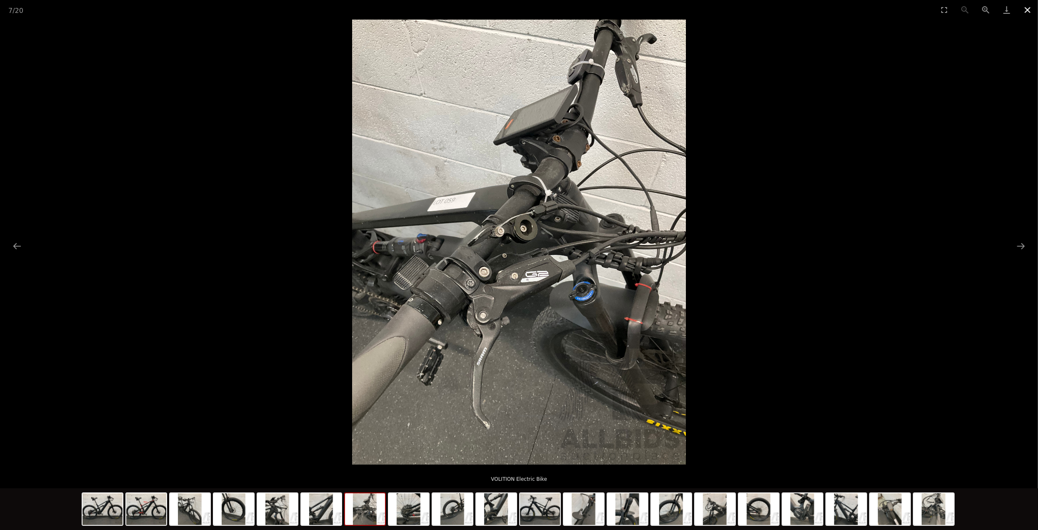
click at [1027, 11] on button "Close gallery" at bounding box center [1027, 10] width 21 height 20
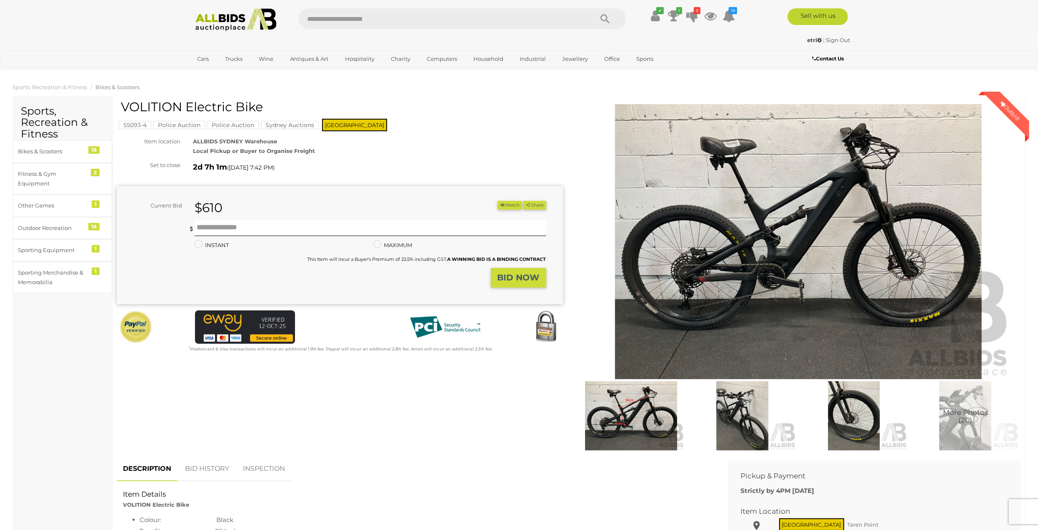
click at [124, 106] on div "VOLITION Electric Bike 55093-4 Police Auction Police Auction Sydney Auctions NS…" at bounding box center [340, 227] width 446 height 254
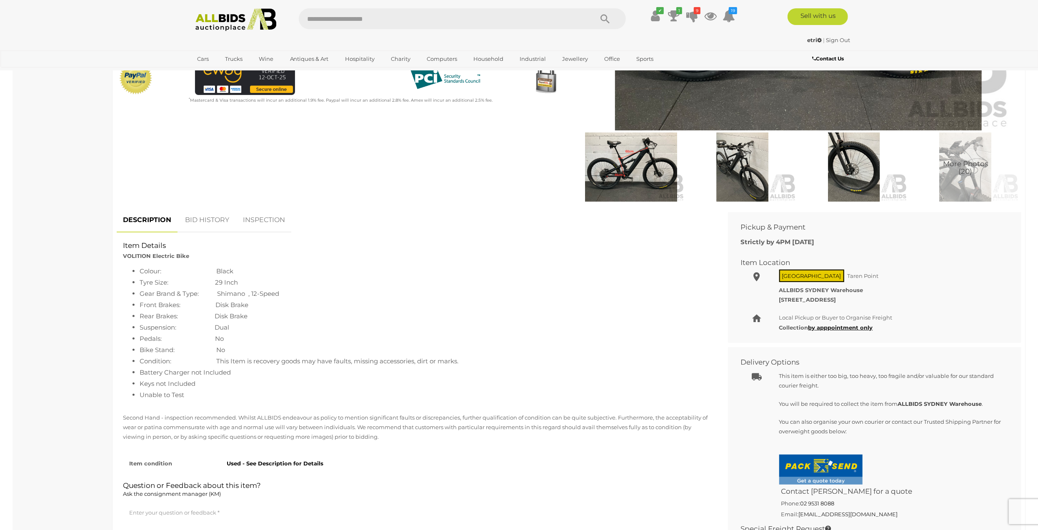
scroll to position [250, 0]
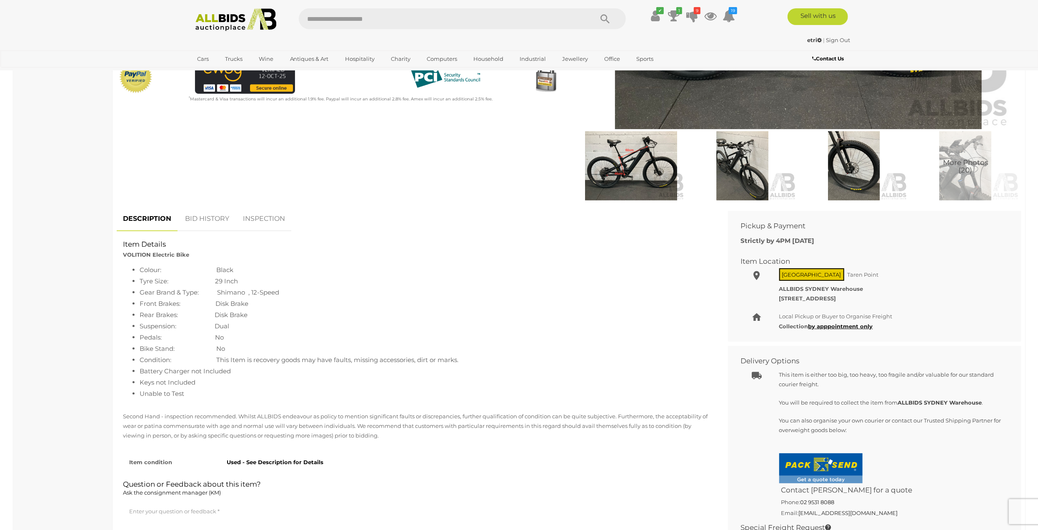
click at [202, 220] on link "BID HISTORY" at bounding box center [207, 219] width 57 height 25
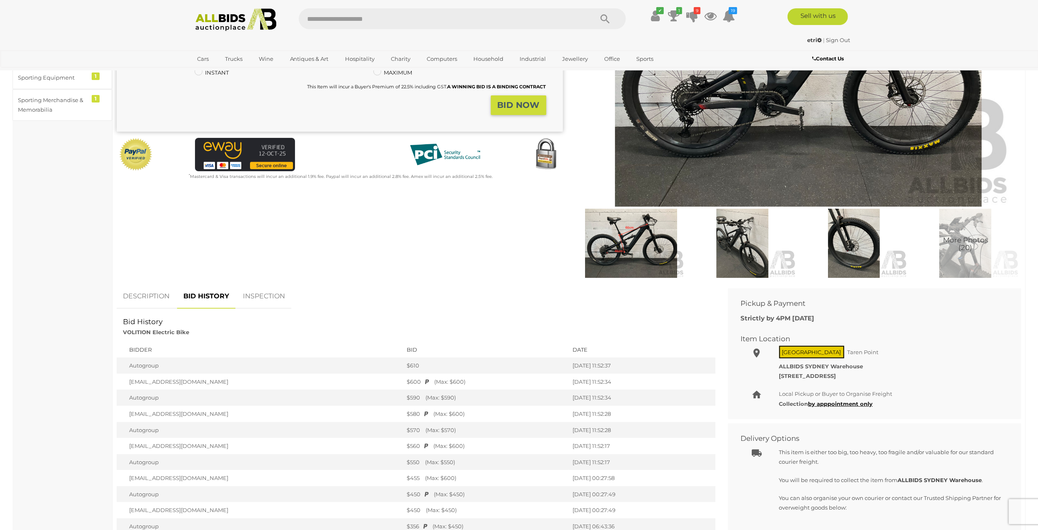
scroll to position [83, 0]
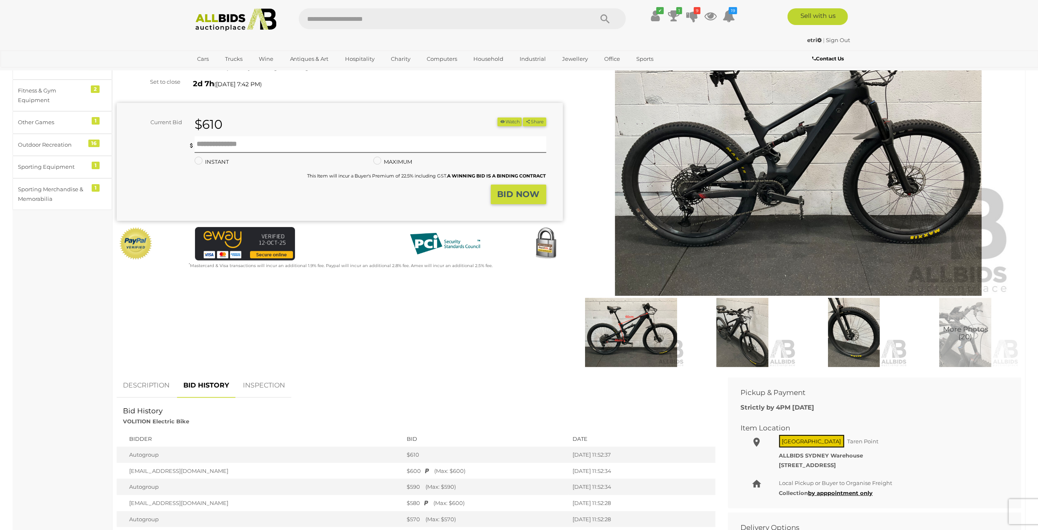
click at [363, 23] on input "text" at bounding box center [442, 18] width 286 height 21
type input "*******"
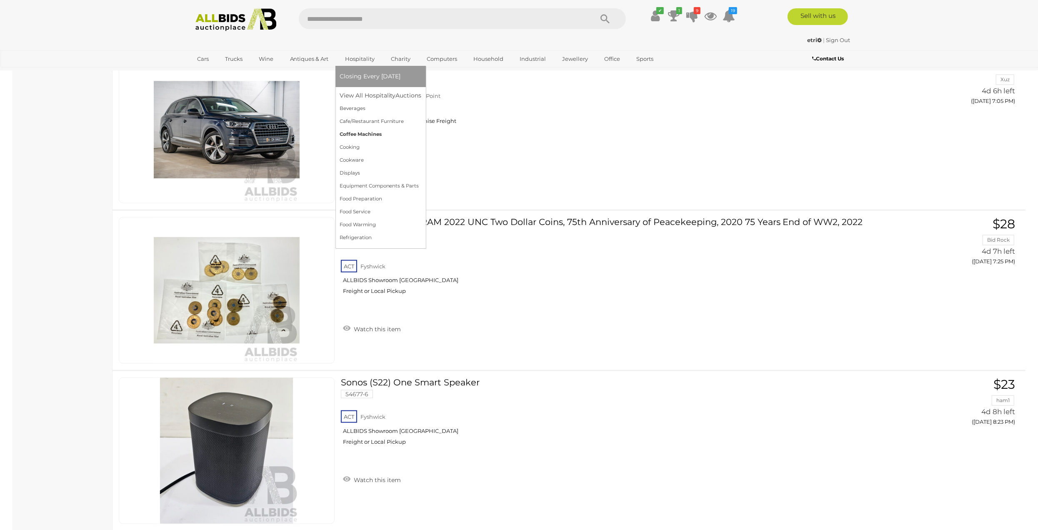
scroll to position [4208, 0]
